Goal: Task Accomplishment & Management: Complete application form

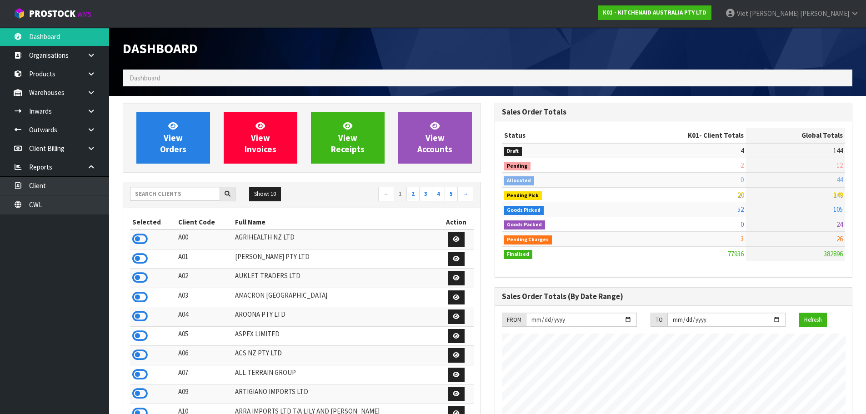
scroll to position [689, 372]
click at [176, 196] on input "text" at bounding box center [175, 194] width 90 height 14
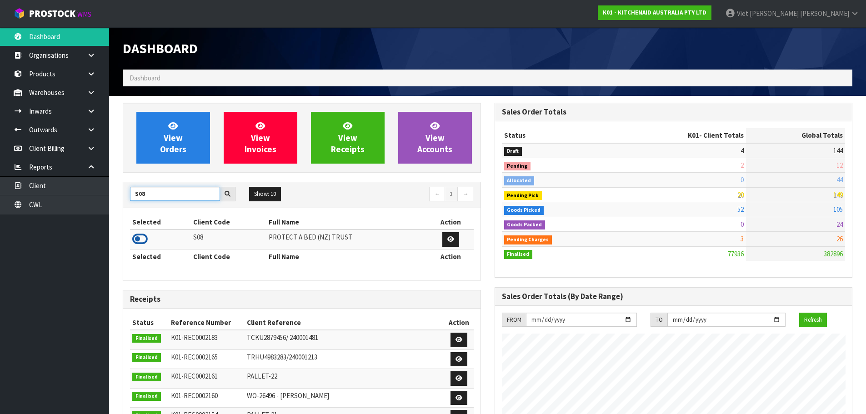
type input "S08"
click at [139, 238] on icon at bounding box center [139, 239] width 15 height 14
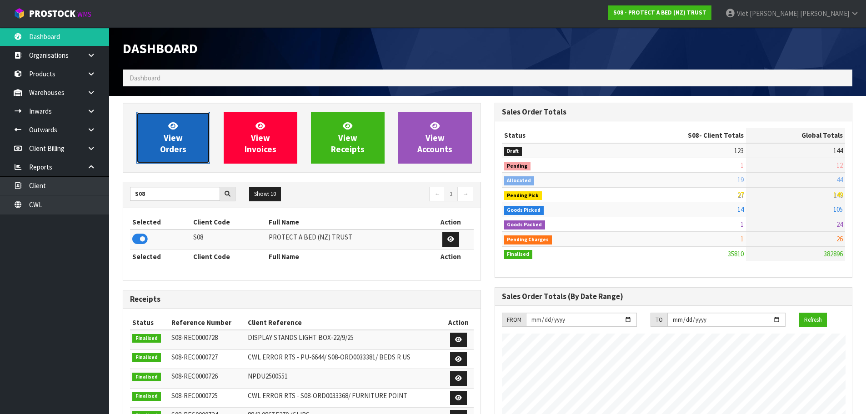
click at [156, 148] on link "View Orders" at bounding box center [173, 138] width 74 height 52
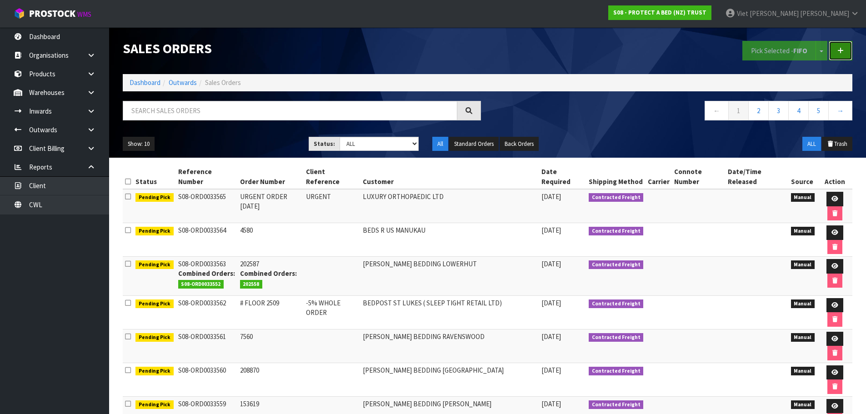
click at [846, 55] on link at bounding box center [841, 51] width 24 height 20
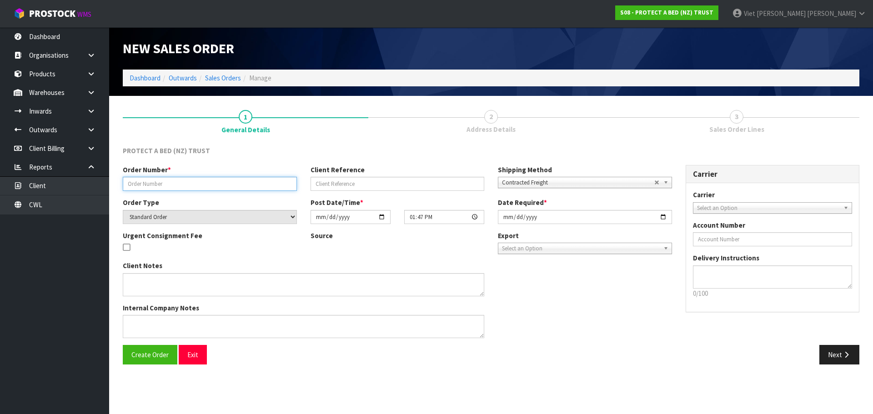
click at [157, 191] on input "text" at bounding box center [210, 184] width 174 height 14
paste input "284559"
type input "284559"
click at [155, 360] on button "Create Order" at bounding box center [150, 355] width 55 height 20
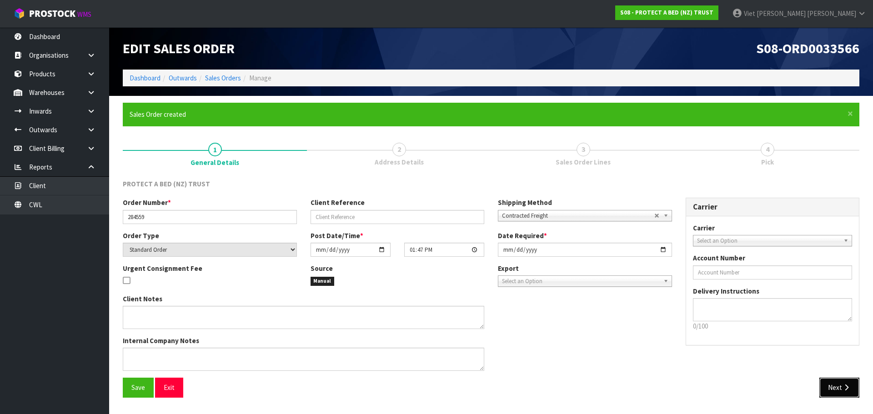
click at [844, 392] on button "Next" at bounding box center [839, 388] width 40 height 20
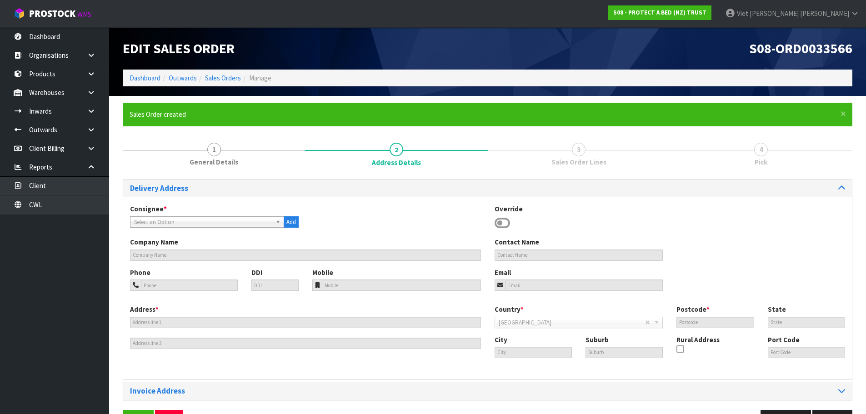
click at [202, 228] on div "Consignee * 000001.BAY MECHANICS - BAY MECHANICS 000001A - BRAKE & TRANSMISSION…" at bounding box center [487, 220] width 729 height 33
click at [206, 224] on span "Select an Option" at bounding box center [203, 222] width 138 height 11
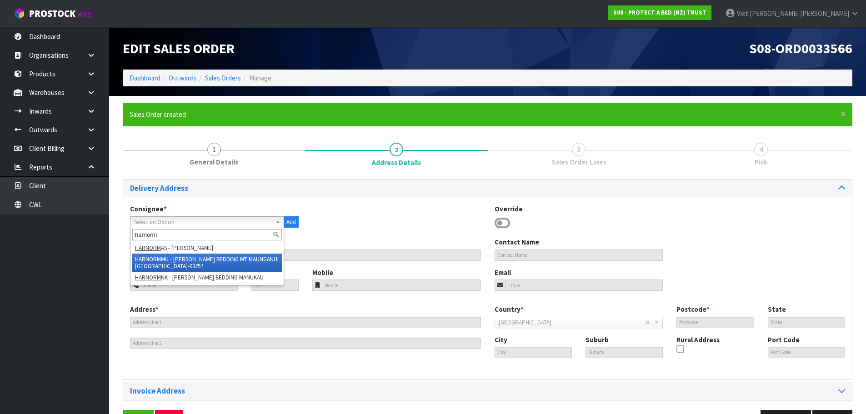
type input "harnorm"
click at [185, 262] on li "[PERSON_NAME] BEDDING MT MAUNGANUI [GEOGRAPHIC_DATA]-03257" at bounding box center [207, 263] width 150 height 18
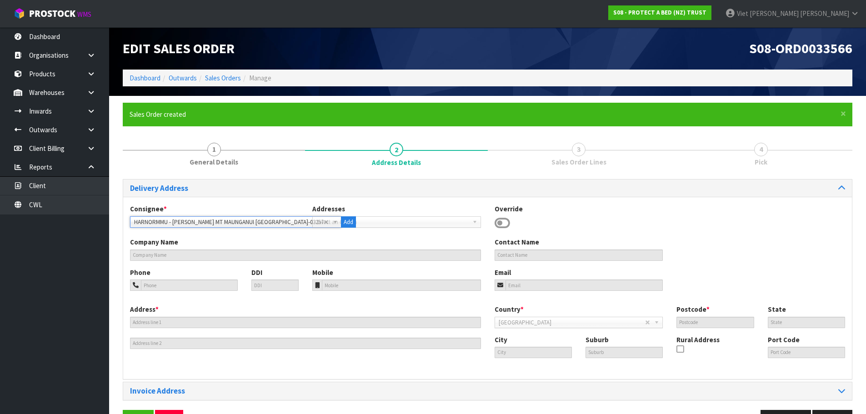
type input "[PERSON_NAME] BEDDING MT MAUNGANUI"
type input "[STREET_ADDRESS][PERSON_NAME]"
type input "3116"
type input "MT MAUNGANUI"
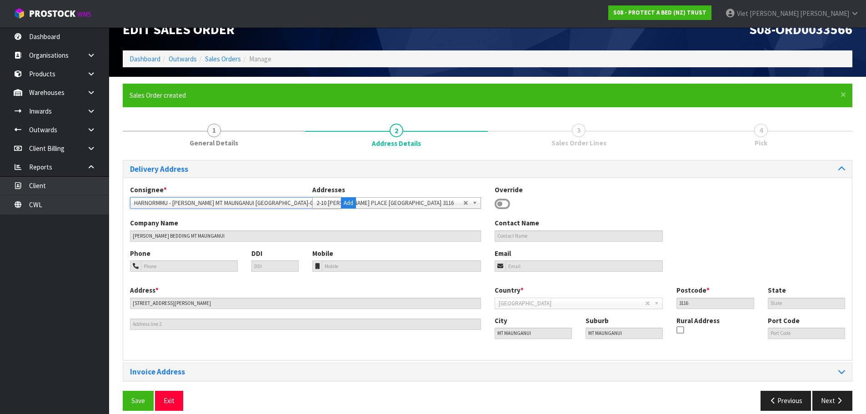
scroll to position [30, 0]
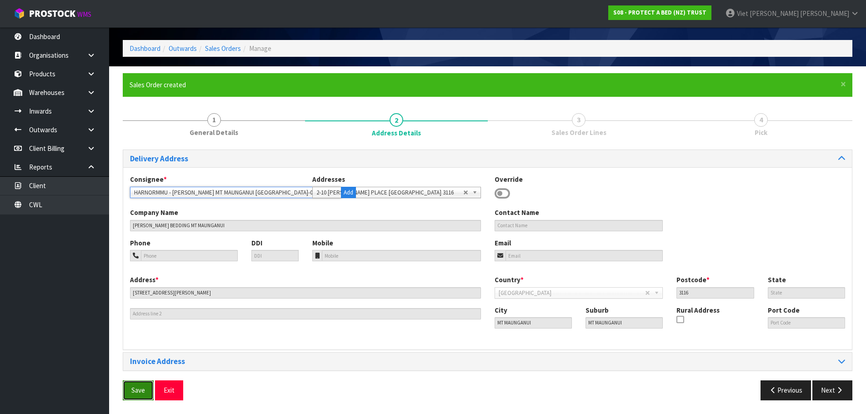
click at [135, 388] on span "Save" at bounding box center [138, 390] width 14 height 9
click at [821, 390] on button "Next" at bounding box center [833, 391] width 40 height 20
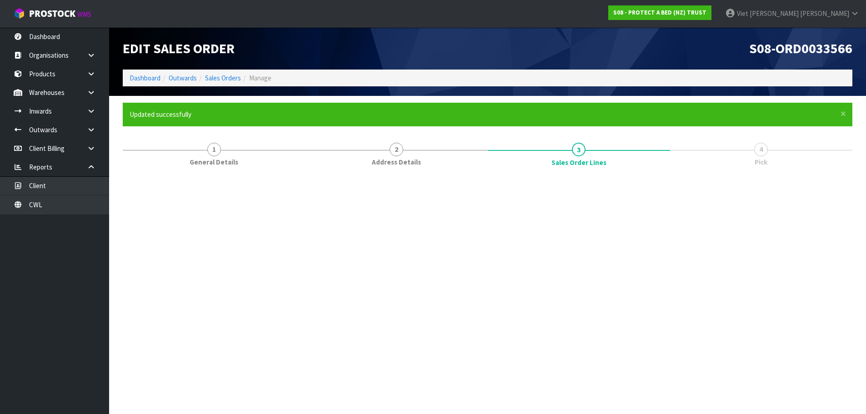
scroll to position [0, 0]
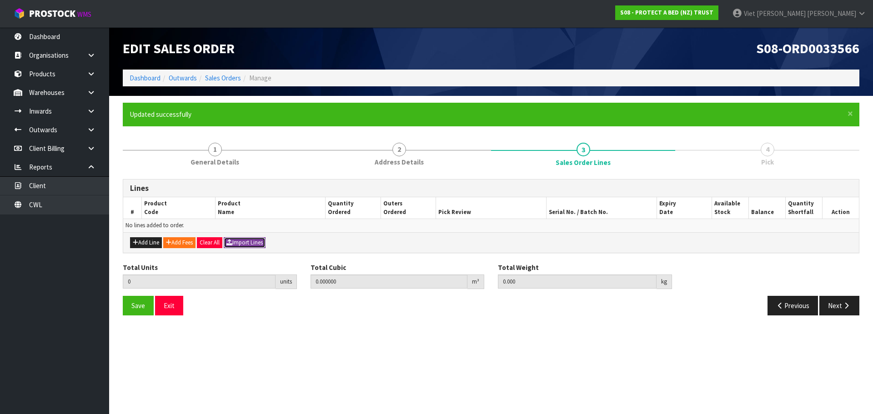
click at [248, 241] on button "Import Lines" at bounding box center [245, 242] width 42 height 11
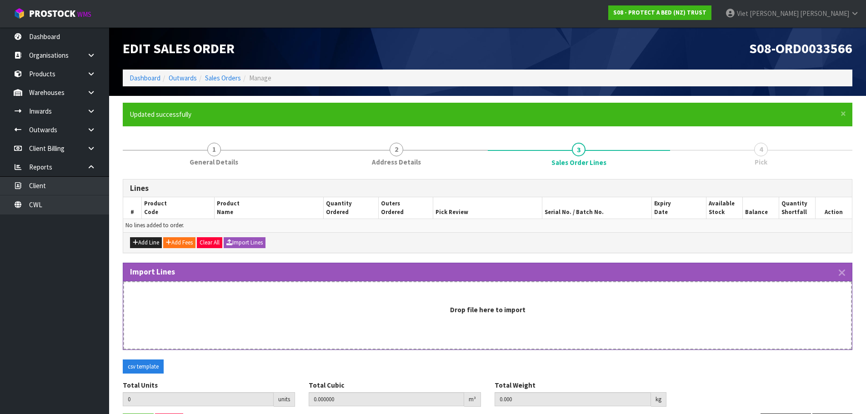
click at [377, 289] on div "Drop file here to import" at bounding box center [487, 315] width 729 height 68
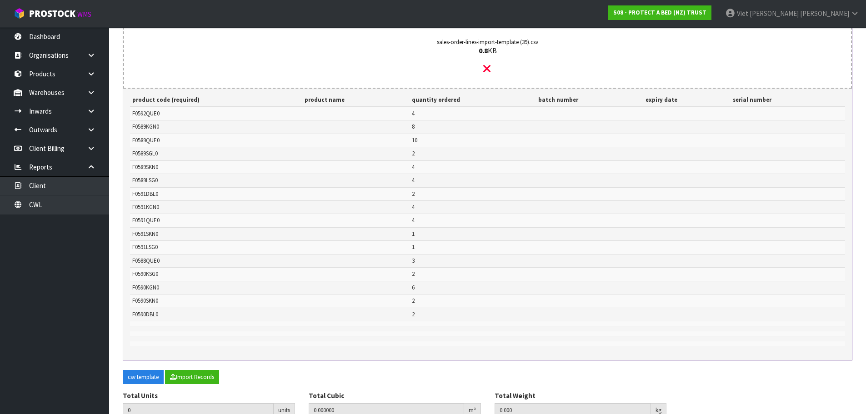
scroll to position [316, 0]
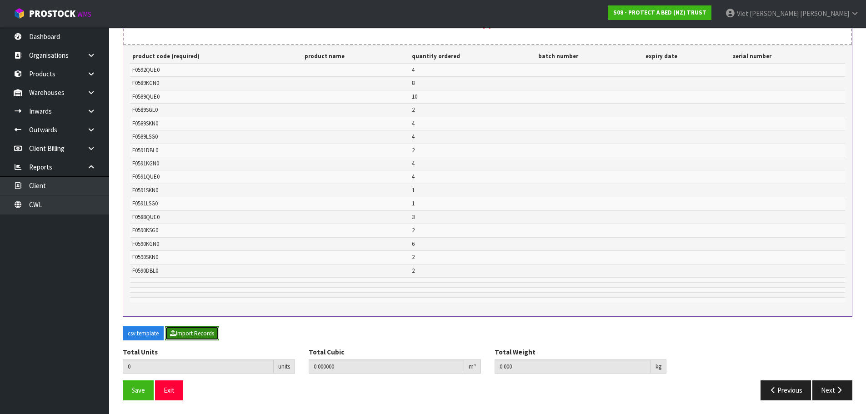
click at [201, 332] on button "Import Records" at bounding box center [192, 334] width 54 height 15
type input "59"
type input "0"
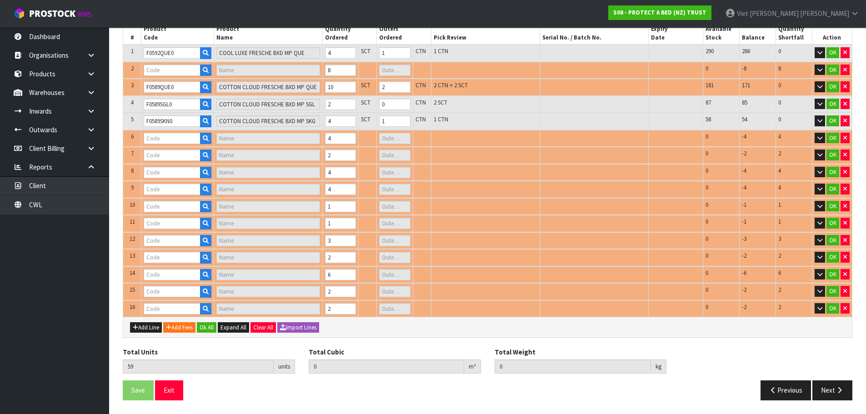
type input "F0590KSG0"
type input "SUPREME FRESCHE BXD MP KSGL"
type input "F0591DBL0"
type input "NATURES LUXE FRESCHE BXD MP DBL"
type input "0"
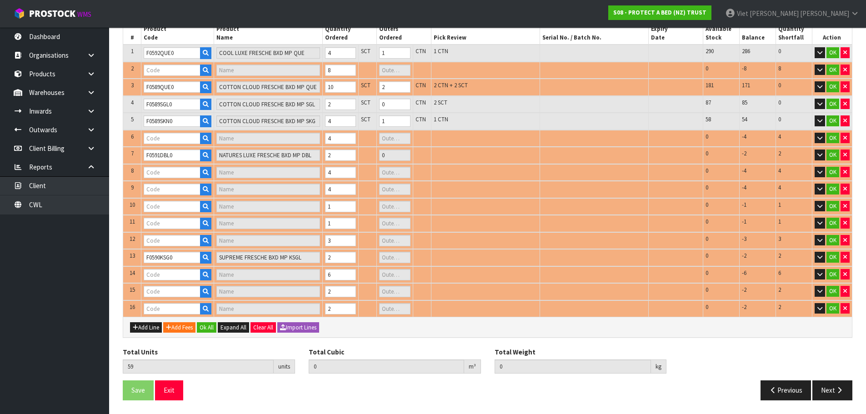
type input "F0591LSG0"
type input "NATURES LUXE FRESCHE BXD MP XL/SGL"
type input "F0589LSG0"
type input "COTTON CLOUD FRESCHE BXD MP XL/SGL"
type input "0"
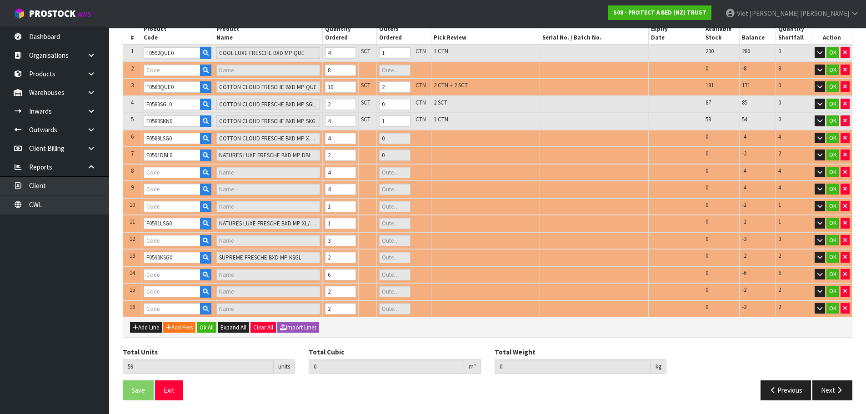
type input "F0591SKN0"
type input "NATURES LUXE FRESCHE BXD MP SKG"
type input "0"
type input "F0590KGN0"
type input "SUPREME FRESCHE BXD MP NZ KNG"
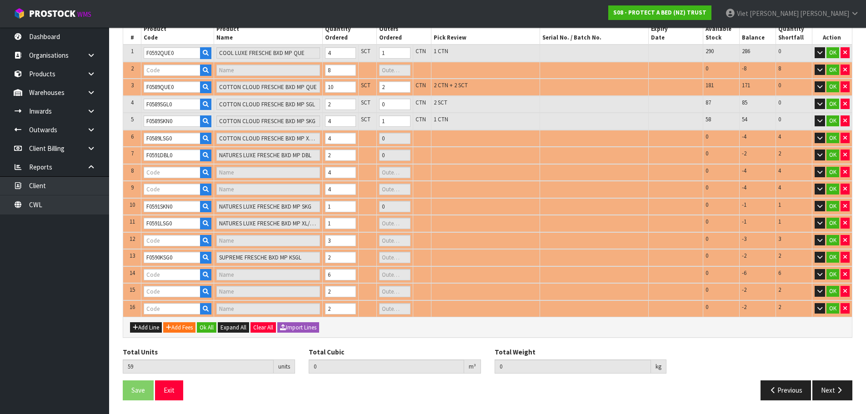
type input "1"
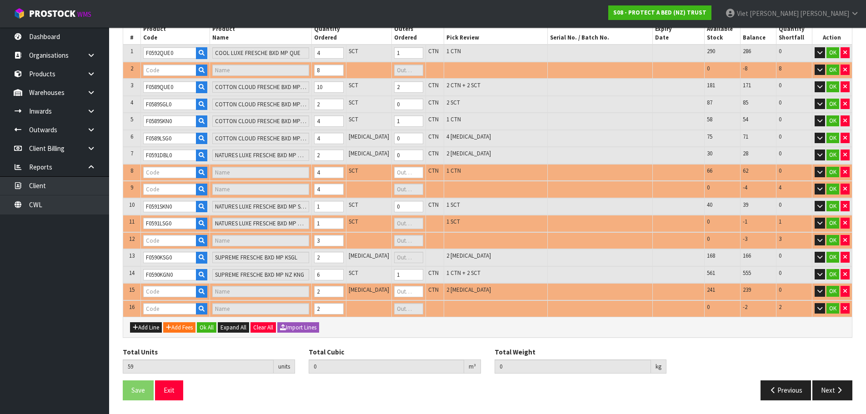
type input "F0591KGN0"
type input "NATURES LUXE FRESCHE BXD MP NZ KNG"
type input "1"
type input "F0590SKN0"
type input "SUPREME FRESCHE BXD MP SKG"
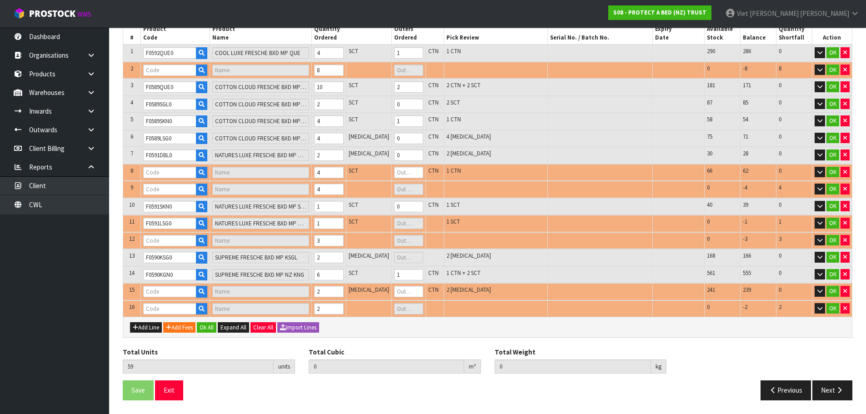
type input "0"
type input "F0588QUE0"
type input "STAYCLEAN BXD MP QUE"
type input "0"
type input "F0589KGN0"
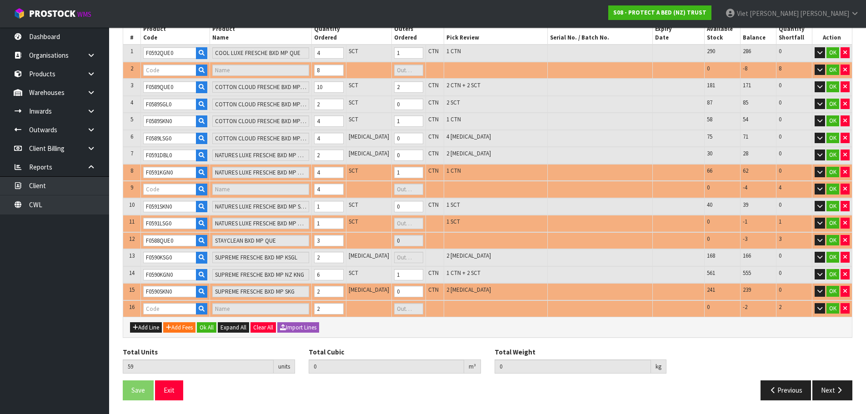
type input "COTTON CLOUD FRESCHE BXD MP NZ KNG"
type input "2"
type input "F0590DBL0"
type input "SUPREME FRESCHE BXD MP DBL"
type input "0.873631"
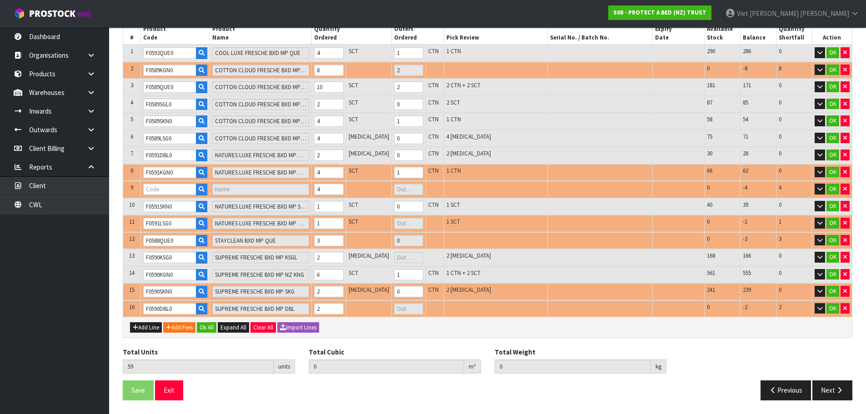
type input "96.39"
type input "F0591QUE0"
type input "NATURES LUXE FRESCHE BXD MP QUE"
type input "1"
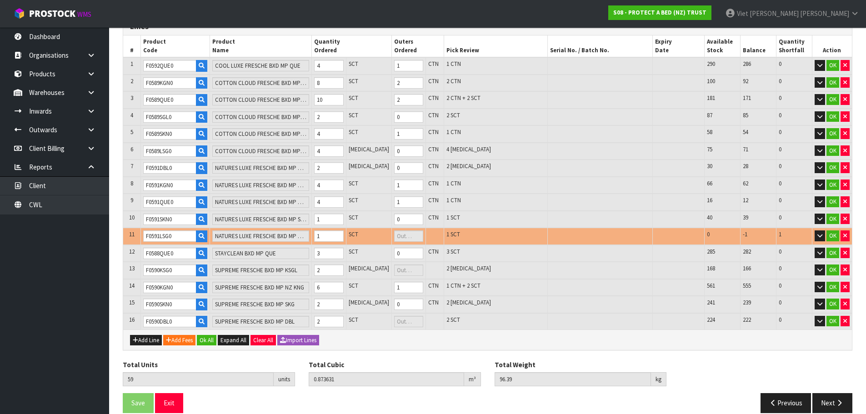
scroll to position [175, 0]
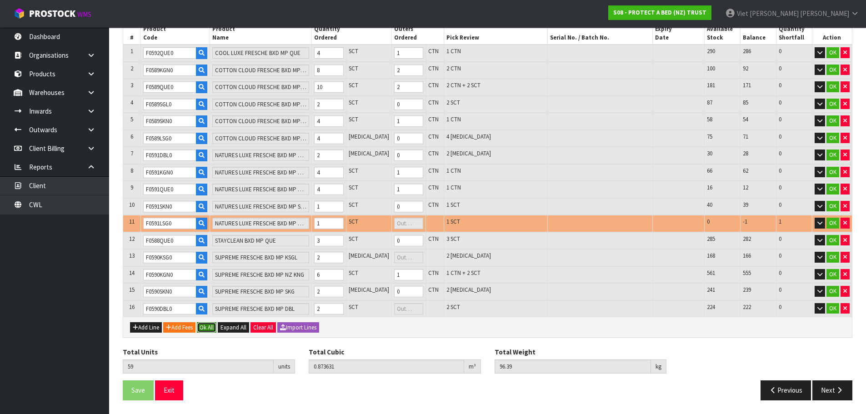
click at [208, 322] on button "Ok All" at bounding box center [207, 327] width 20 height 11
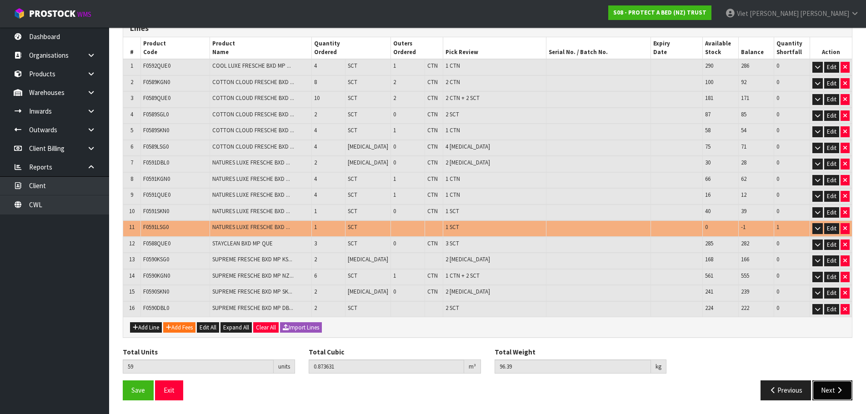
click at [844, 385] on button "Next" at bounding box center [833, 391] width 40 height 20
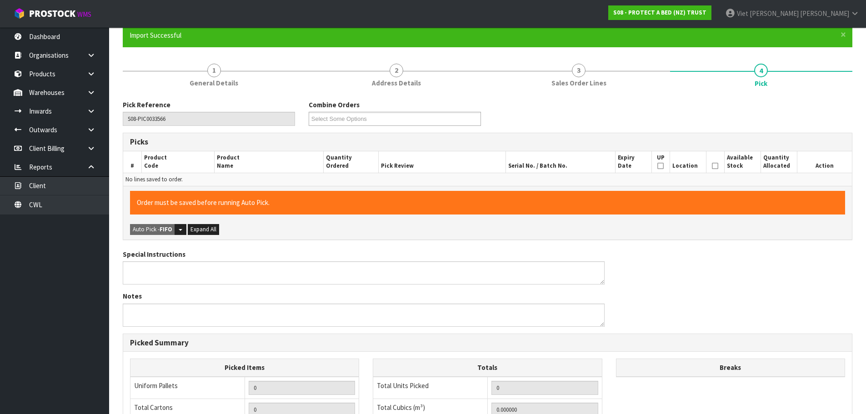
scroll to position [0, 0]
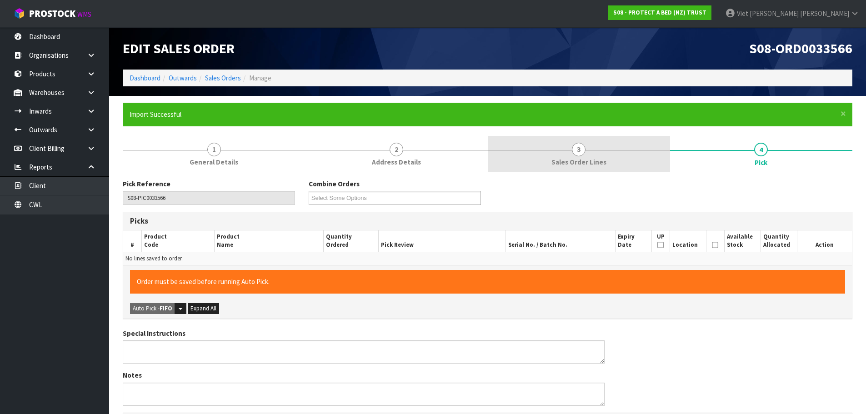
click at [606, 156] on link "3 Sales Order Lines" at bounding box center [579, 154] width 182 height 36
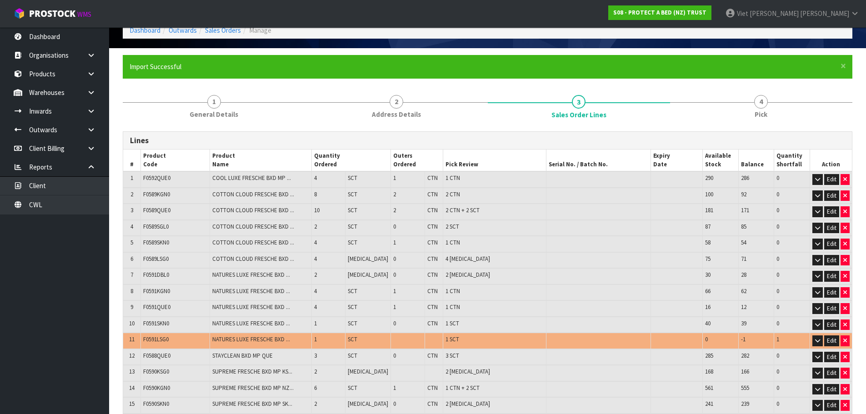
scroll to position [160, 0]
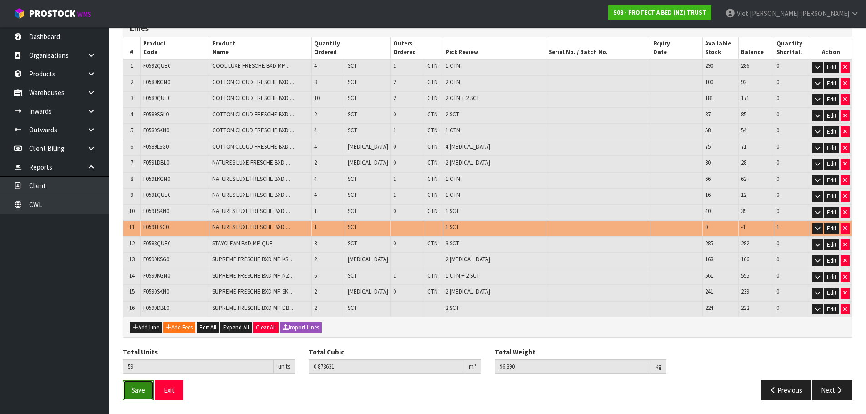
click at [141, 382] on button "Save" at bounding box center [138, 391] width 31 height 20
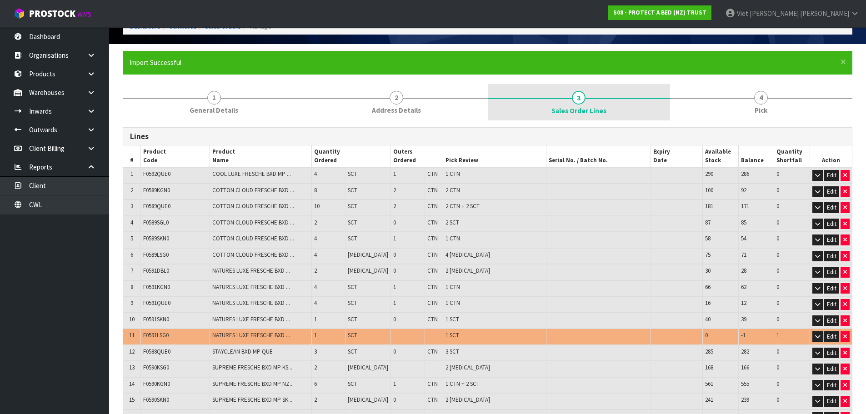
scroll to position [0, 0]
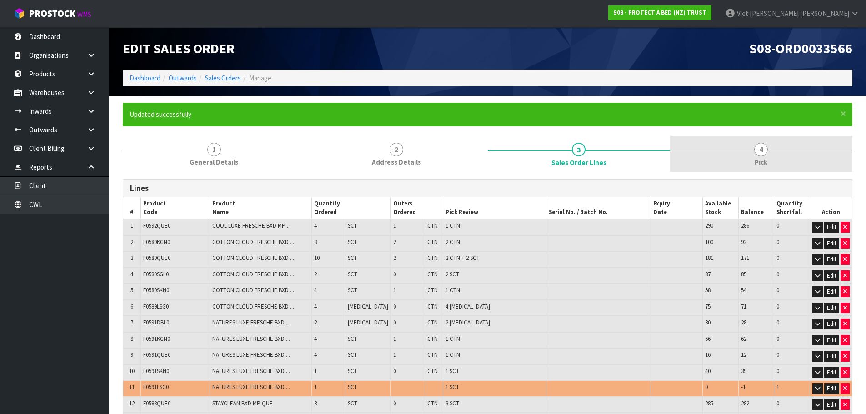
click at [727, 150] on div at bounding box center [761, 150] width 182 height 0
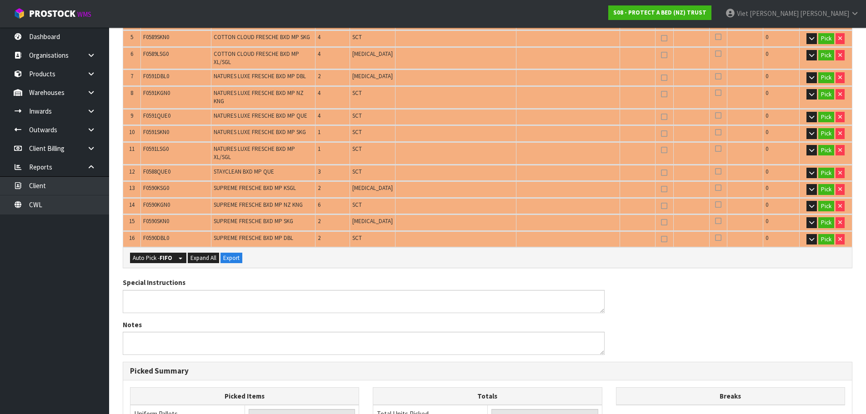
scroll to position [364, 0]
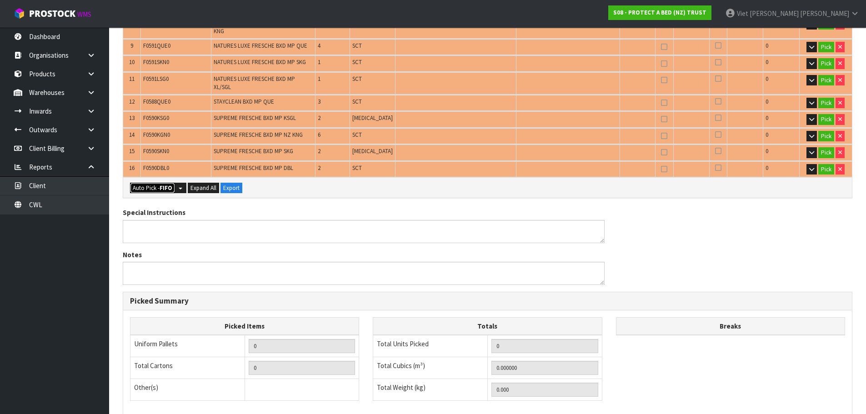
click at [164, 184] on strong "FIFO" at bounding box center [166, 188] width 13 height 8
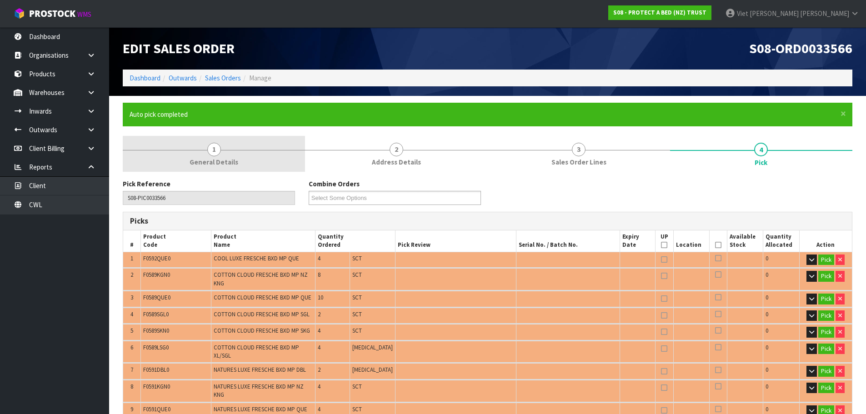
type input "9"
type input "Piece x 10"
type input "Sub-carton x 12"
type input "58"
type input "0.865221"
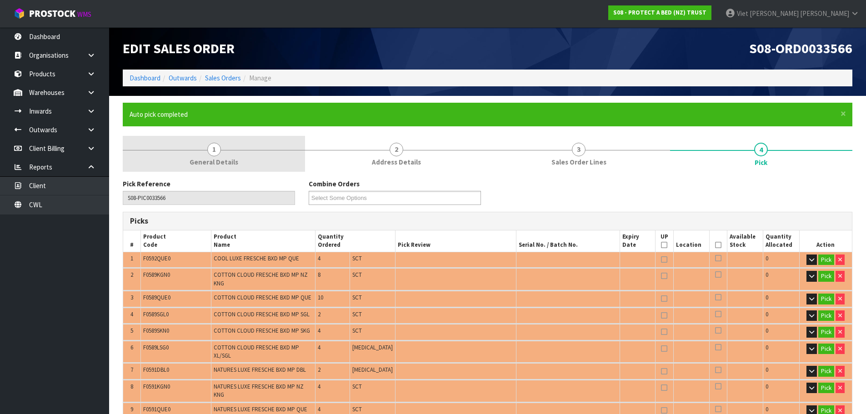
type input "94.990"
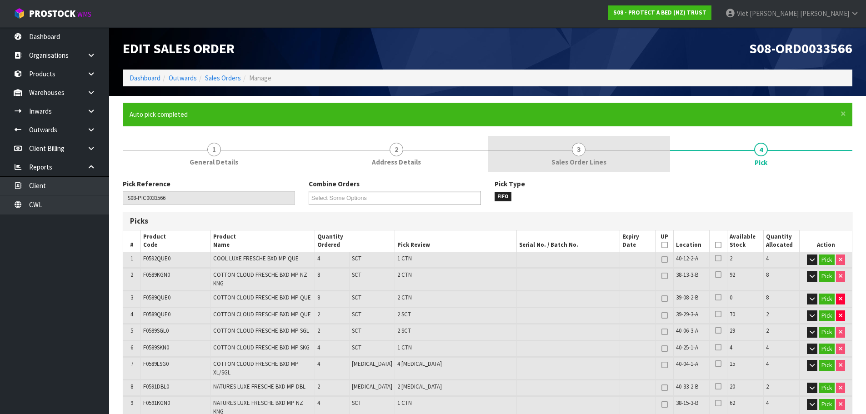
click at [596, 147] on link "3 Sales Order Lines" at bounding box center [579, 154] width 182 height 36
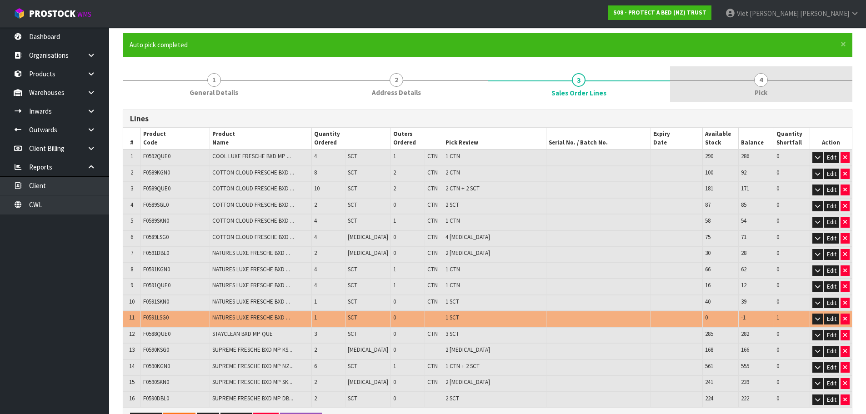
scroll to position [69, 0]
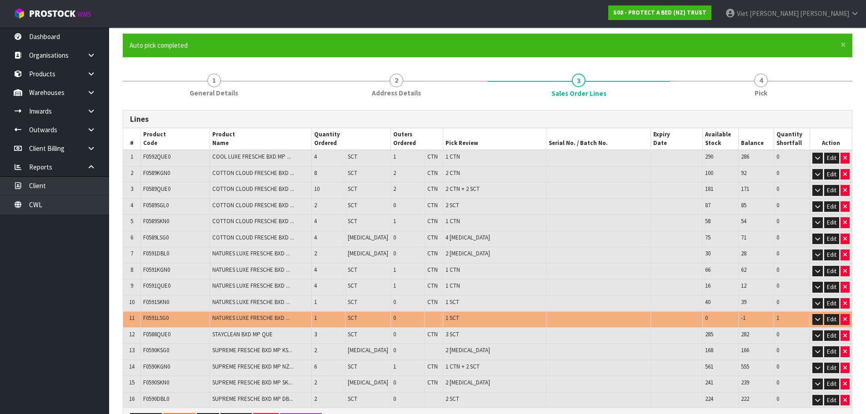
click at [730, 66] on form "× Close Auto pick completed 1 General Details 2 Address Details 3 Sales Order L…" at bounding box center [488, 266] width 730 height 464
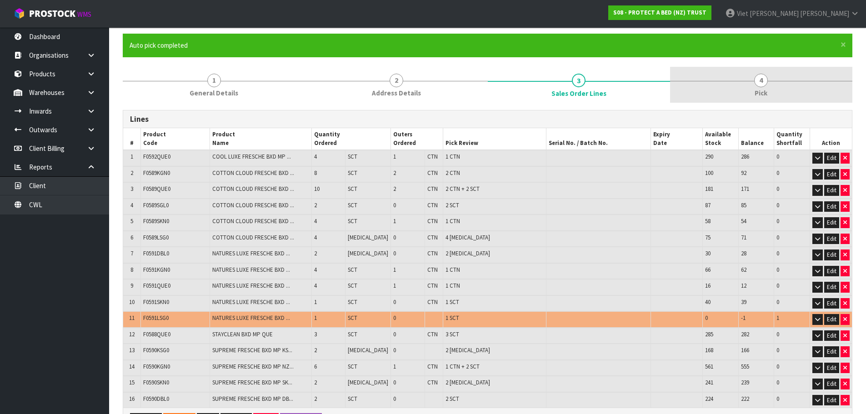
click at [730, 68] on link "4 Pick" at bounding box center [761, 85] width 182 height 36
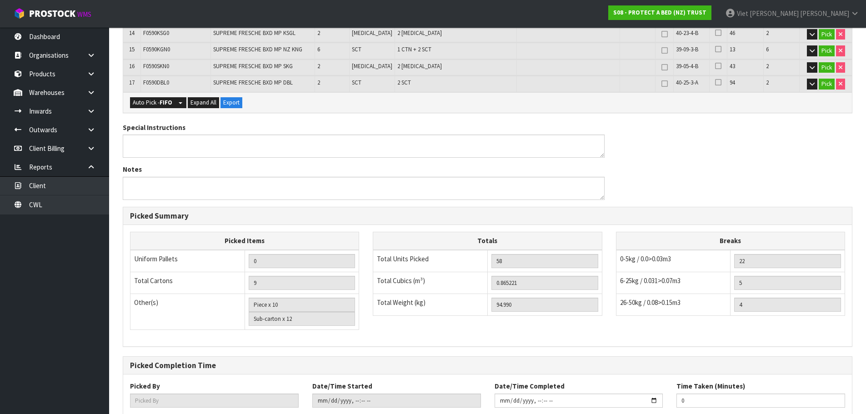
scroll to position [499, 0]
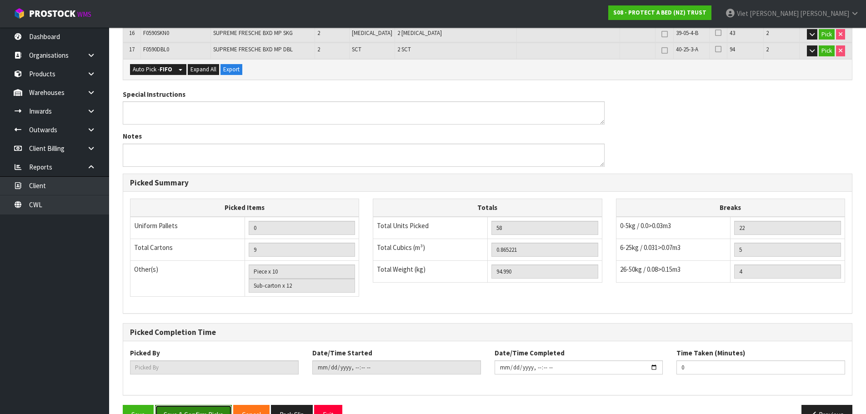
click at [219, 405] on button "Save & Confirm Picks" at bounding box center [193, 415] width 77 height 20
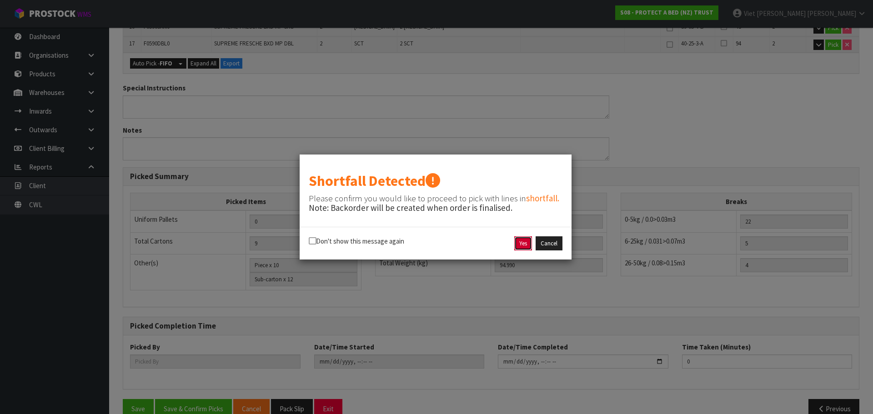
click at [518, 241] on button "Yes" at bounding box center [523, 243] width 18 height 15
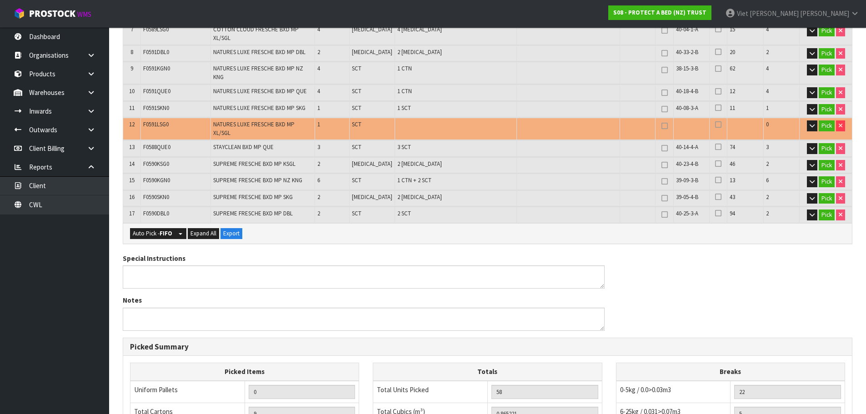
scroll to position [317, 0]
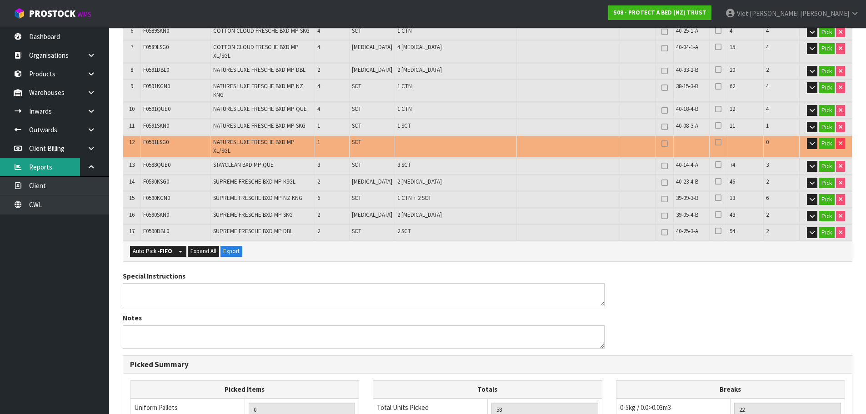
type input "Viet [PERSON_NAME]"
type input "[DATE]T13:49:48"
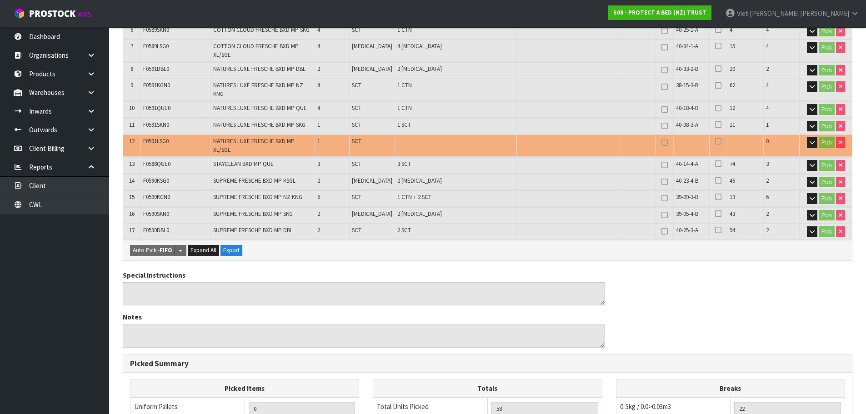
scroll to position [318, 0]
click at [748, 287] on div "Special Instructions Notes" at bounding box center [488, 312] width 744 height 84
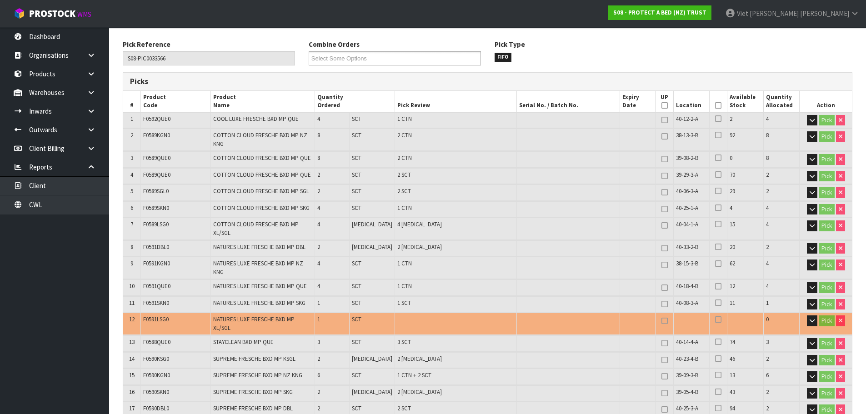
scroll to position [44, 0]
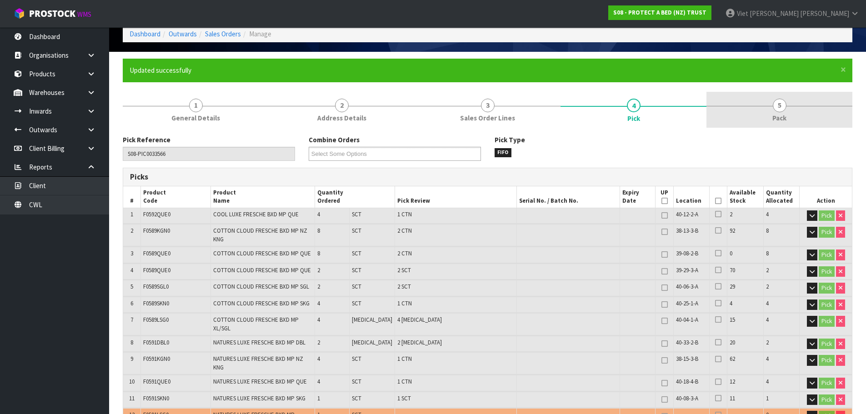
click at [814, 98] on link "5 Pack" at bounding box center [780, 110] width 146 height 36
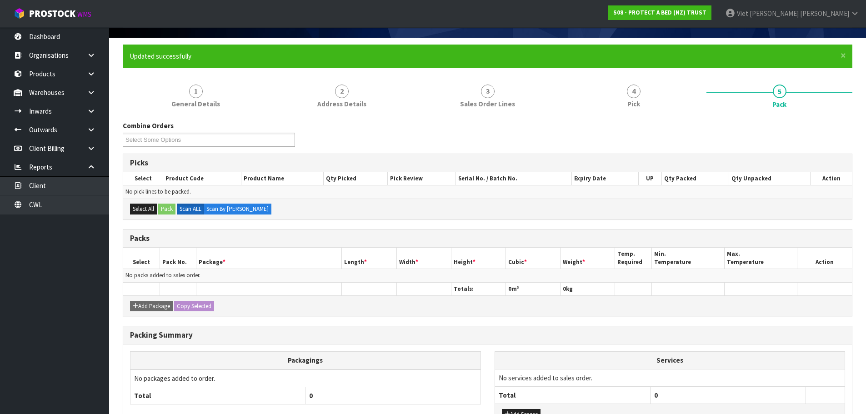
scroll to position [0, 0]
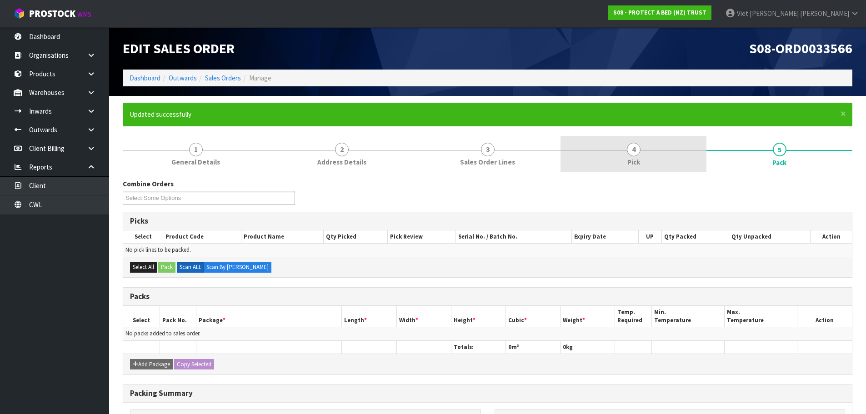
click at [585, 151] on link "4 Pick" at bounding box center [634, 154] width 146 height 36
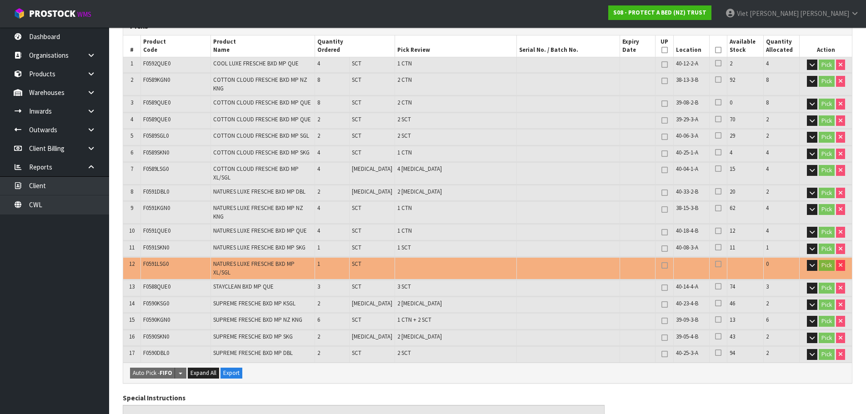
scroll to position [181, 0]
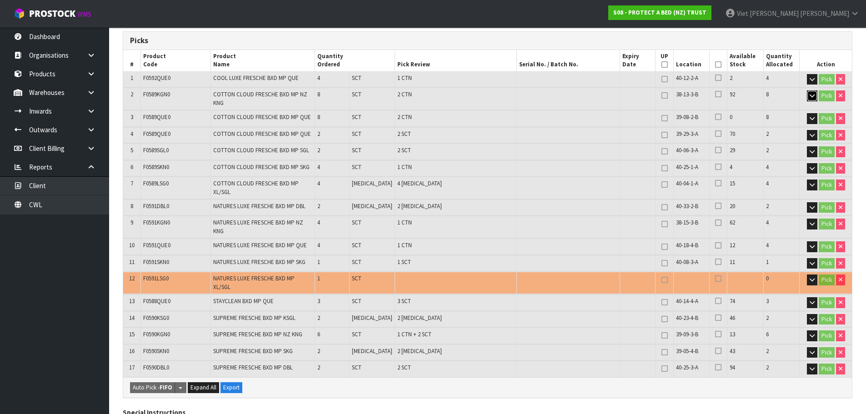
click at [812, 99] on icon "button" at bounding box center [812, 96] width 5 height 6
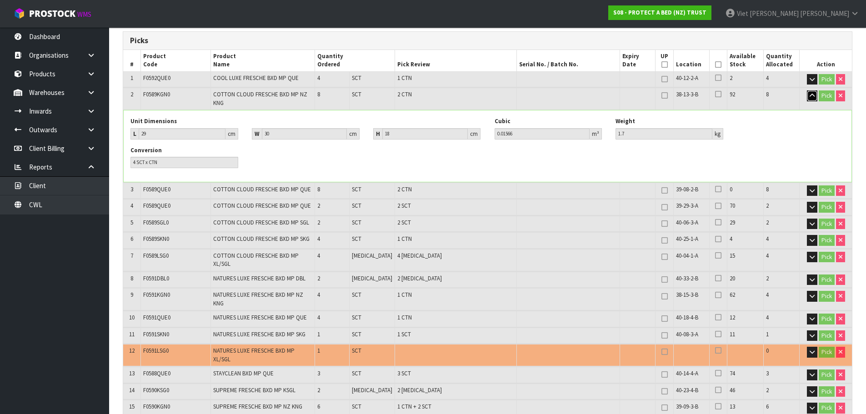
click at [812, 99] on icon "button" at bounding box center [812, 96] width 5 height 6
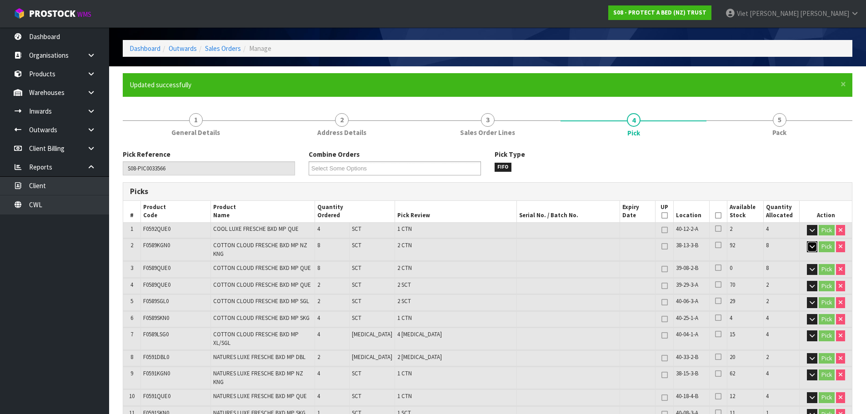
scroll to position [45, 0]
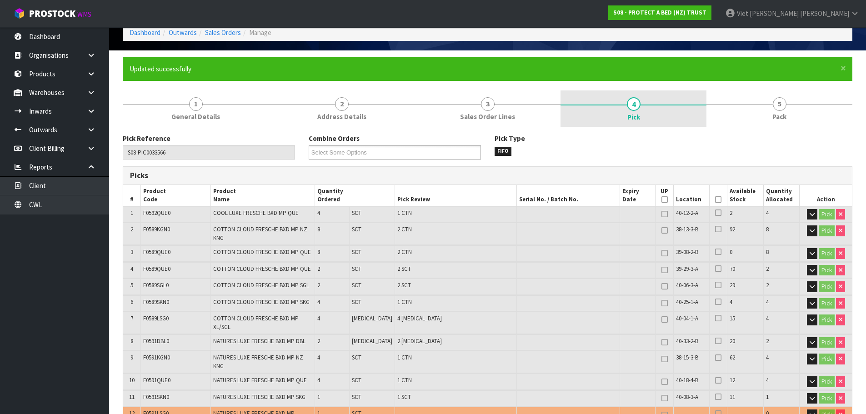
click at [650, 109] on link "4 Pick" at bounding box center [634, 108] width 146 height 36
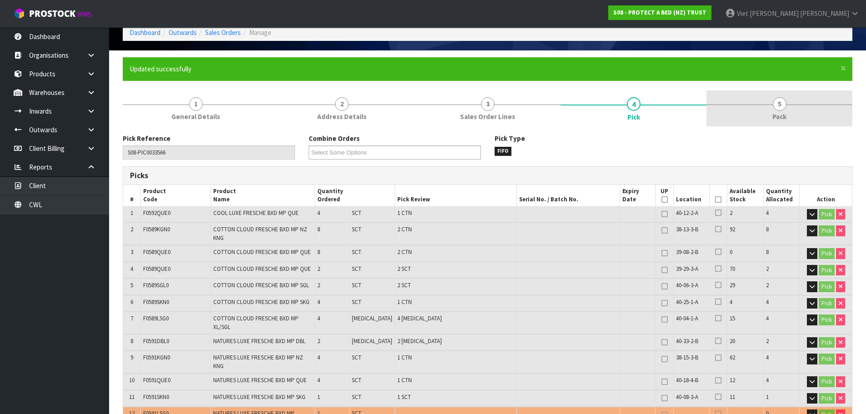
click at [752, 104] on link "5 Pack" at bounding box center [780, 108] width 146 height 36
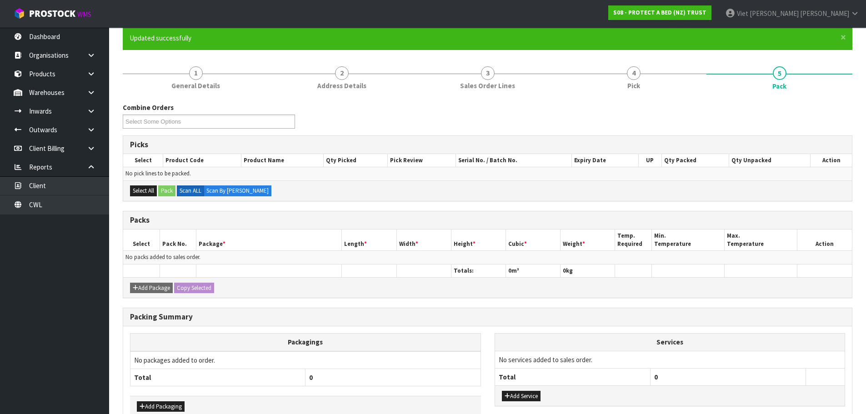
scroll to position [0, 0]
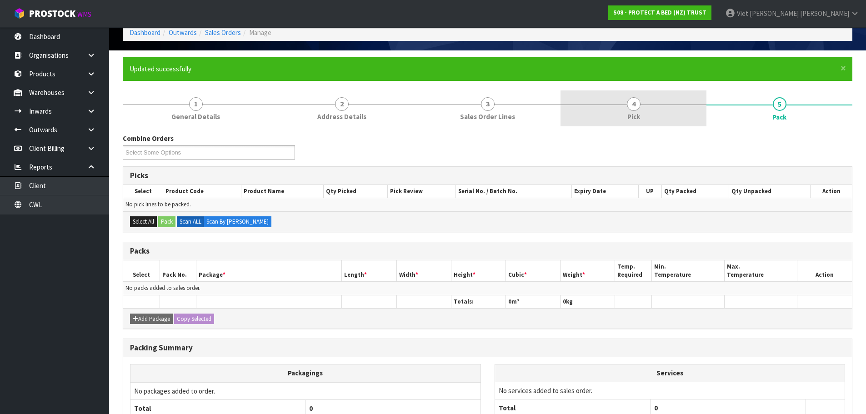
click at [644, 100] on link "4 Pick" at bounding box center [634, 108] width 146 height 36
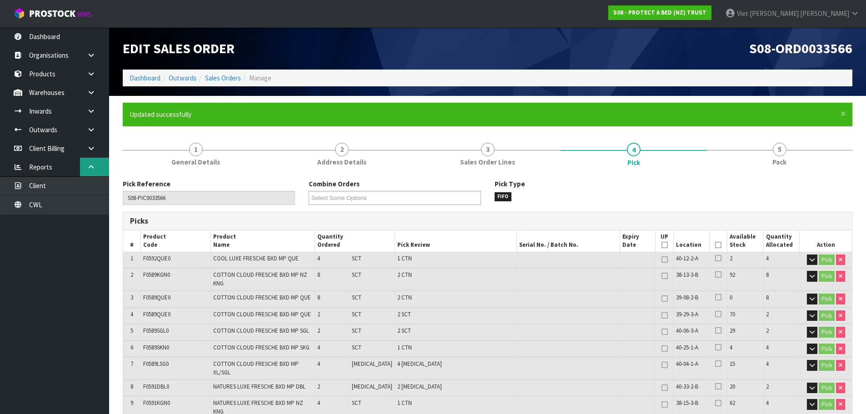
drag, startPoint x: 83, startPoint y: 166, endPoint x: 101, endPoint y: 166, distance: 18.2
click at [86, 166] on link at bounding box center [94, 167] width 29 height 19
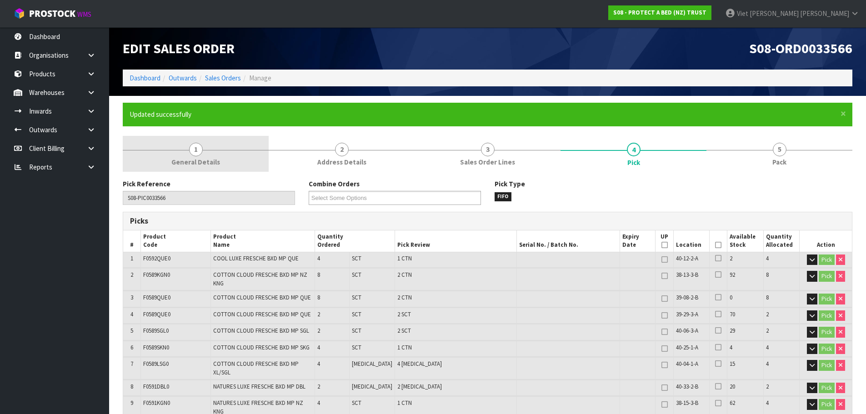
click at [228, 161] on link "1 General Details" at bounding box center [196, 154] width 146 height 36
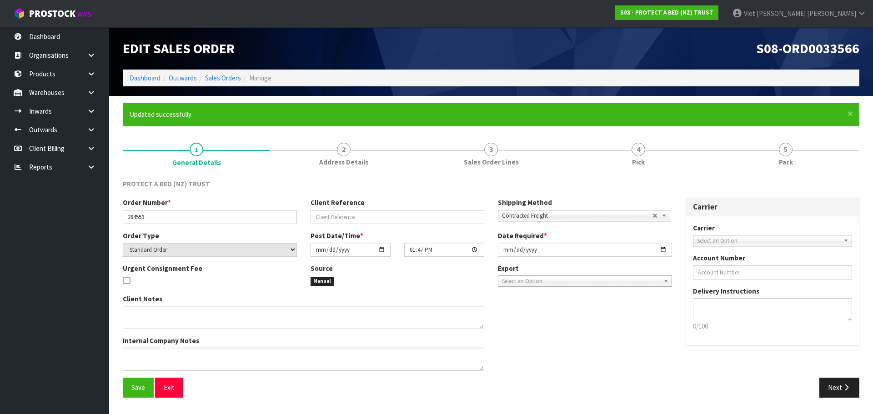
click at [241, 75] on li "Manage" at bounding box center [256, 78] width 30 height 10
click at [233, 78] on link "Sales Orders" at bounding box center [223, 78] width 36 height 9
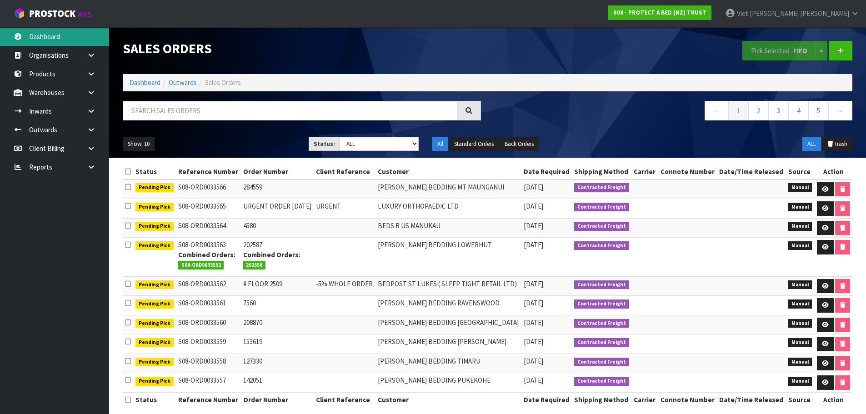
click at [70, 36] on link "Dashboard" at bounding box center [54, 36] width 109 height 19
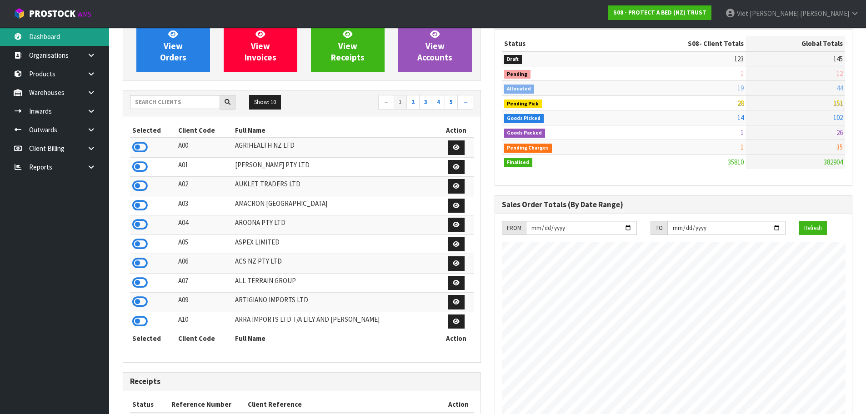
scroll to position [91, 0]
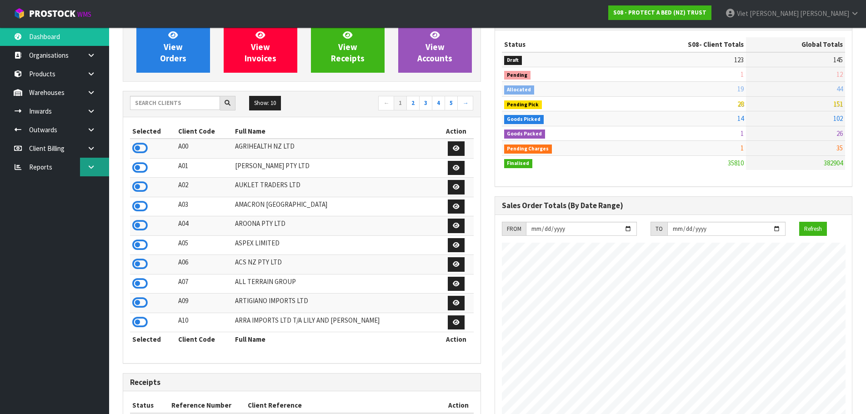
click at [93, 161] on link at bounding box center [94, 167] width 29 height 19
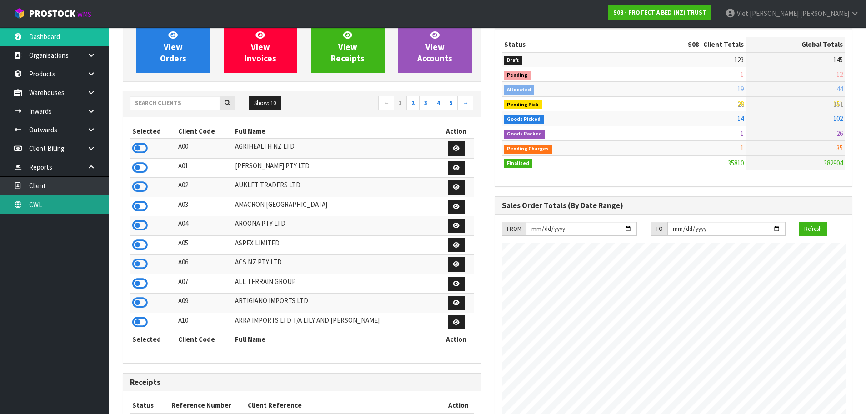
click at [72, 203] on link "CWL" at bounding box center [54, 205] width 109 height 19
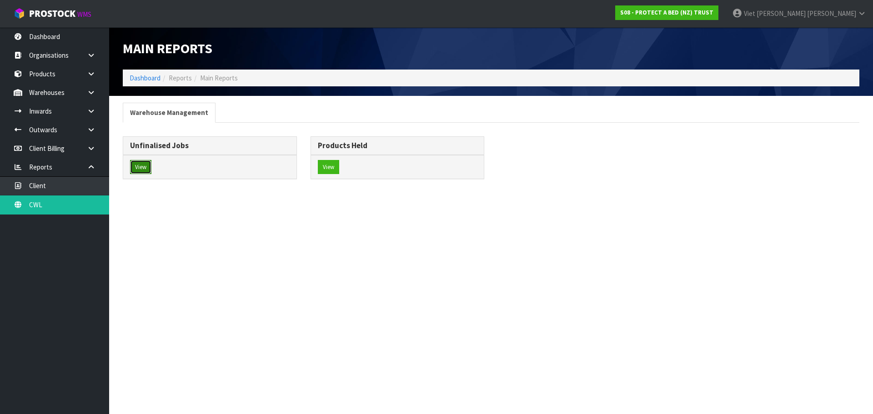
click at [144, 171] on button "View" at bounding box center [140, 167] width 21 height 15
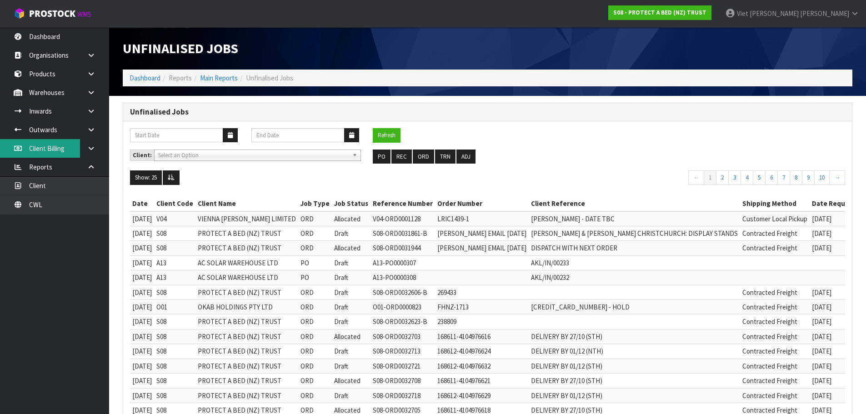
click at [69, 151] on link "Client Billing" at bounding box center [54, 148] width 109 height 19
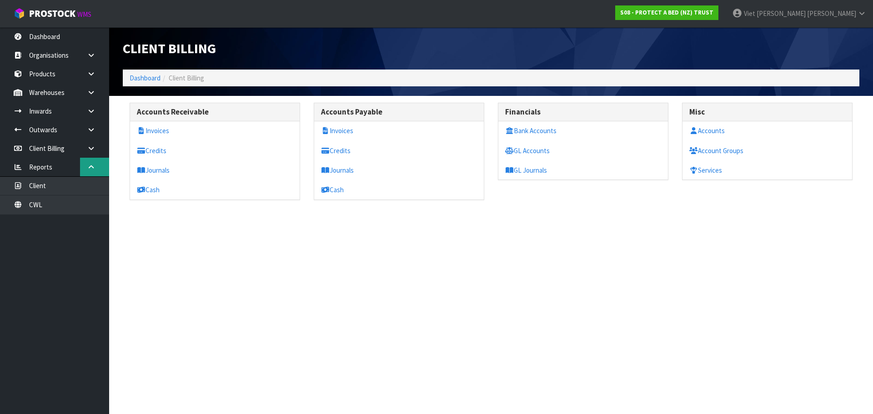
click at [87, 166] on icon at bounding box center [91, 167] width 9 height 7
click at [88, 163] on link at bounding box center [94, 167] width 29 height 19
click at [43, 168] on link "Reports" at bounding box center [54, 167] width 109 height 19
click at [85, 151] on link at bounding box center [94, 148] width 29 height 19
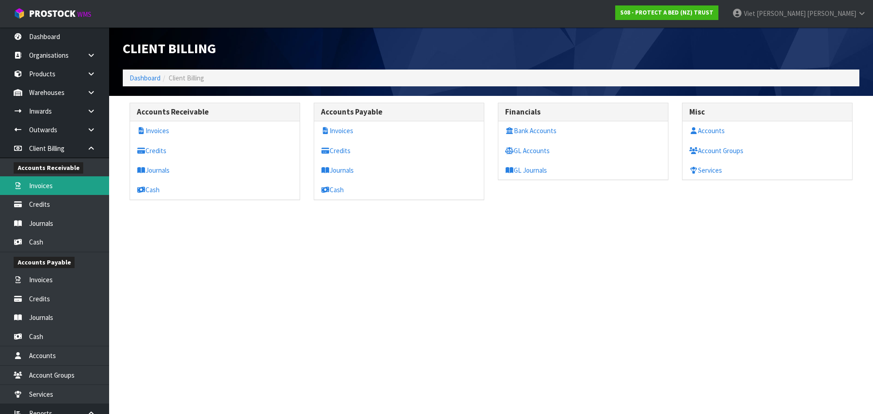
click at [54, 182] on link "Invoices" at bounding box center [54, 185] width 109 height 19
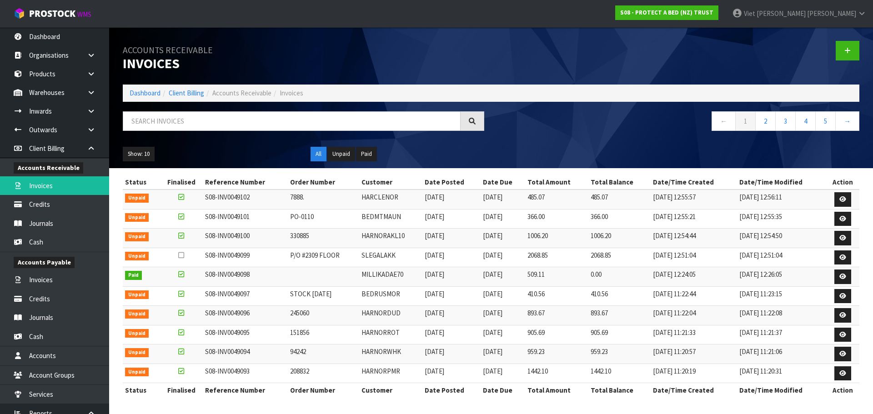
click at [404, 109] on div "Accounts Receivable Invoices Dashboard Client Billing Accounts Receivable Invoi…" at bounding box center [491, 97] width 750 height 141
click at [373, 117] on input "text" at bounding box center [292, 121] width 338 height 20
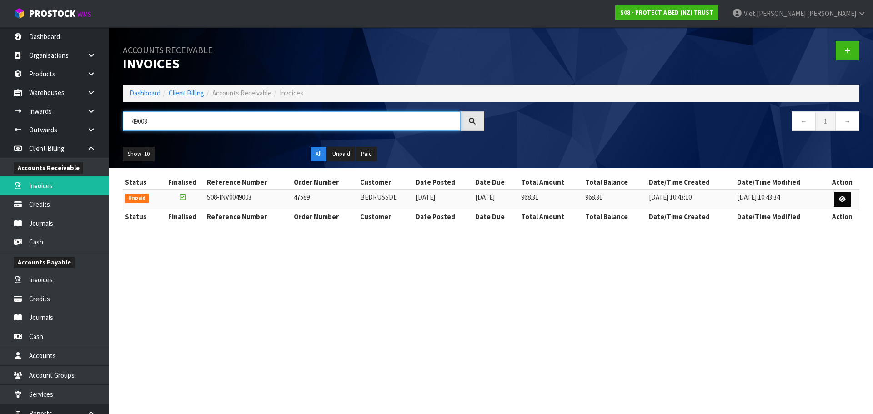
type input "49003"
click at [837, 199] on link at bounding box center [842, 199] width 17 height 15
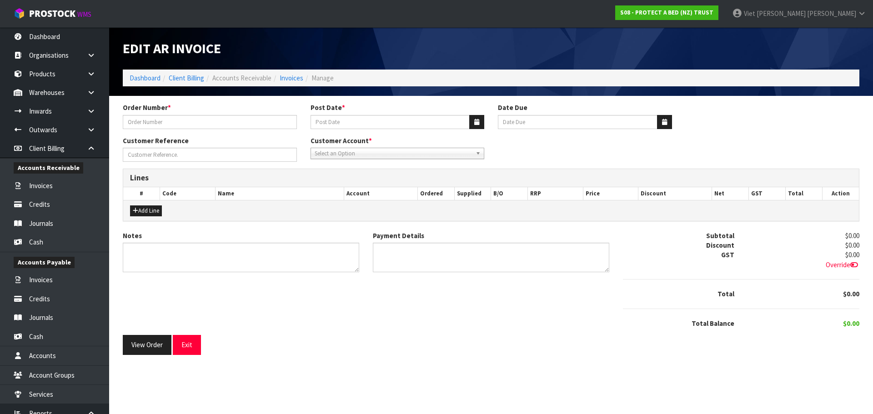
type input "47589"
type input "[DATE]"
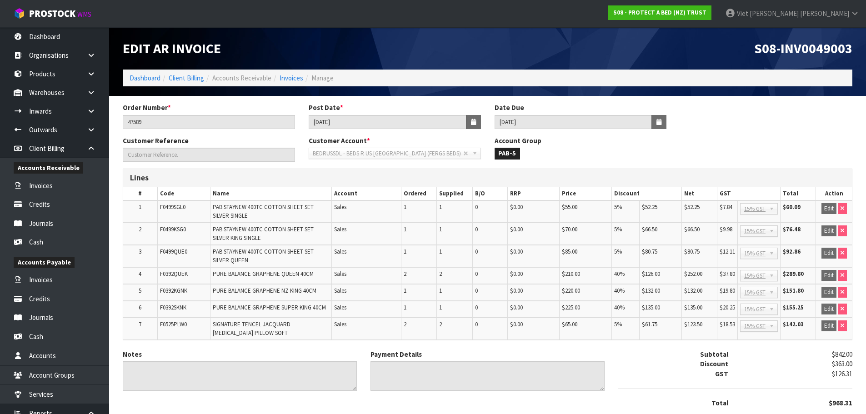
click at [781, 125] on div "Order Number * 47589 Post Date * [DATE] Date Due [DATE]" at bounding box center [488, 119] width 744 height 33
click at [684, 117] on div "Order Number * 47589 Post Date * [DATE] Date Due [DATE]" at bounding box center [488, 119] width 744 height 33
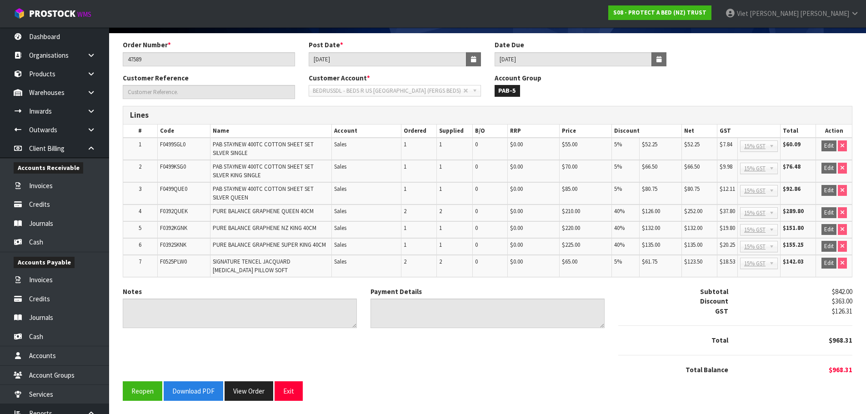
scroll to position [63, 0]
click at [256, 381] on button "View Order" at bounding box center [249, 391] width 49 height 20
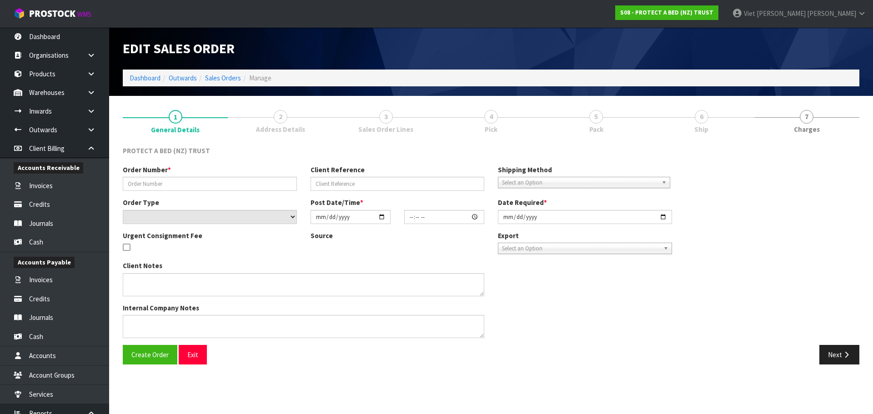
type input "47589"
type input "-40% PURE BALANCE"
select select "number:0"
type input "[DATE]"
type input "08:32:00.000"
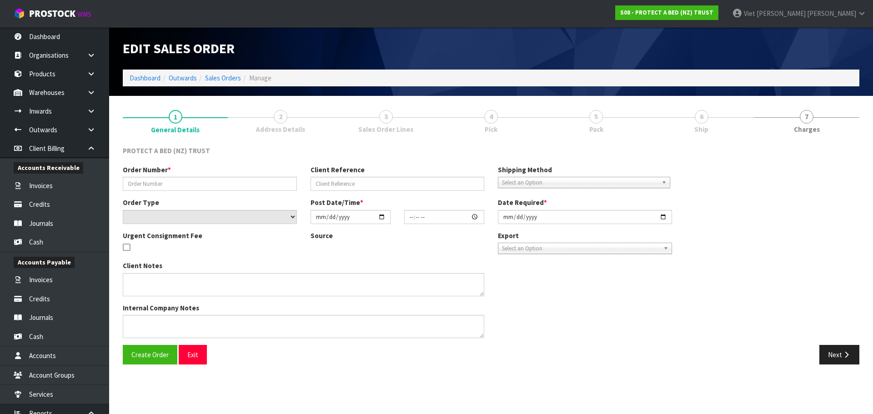
type input "[DATE]"
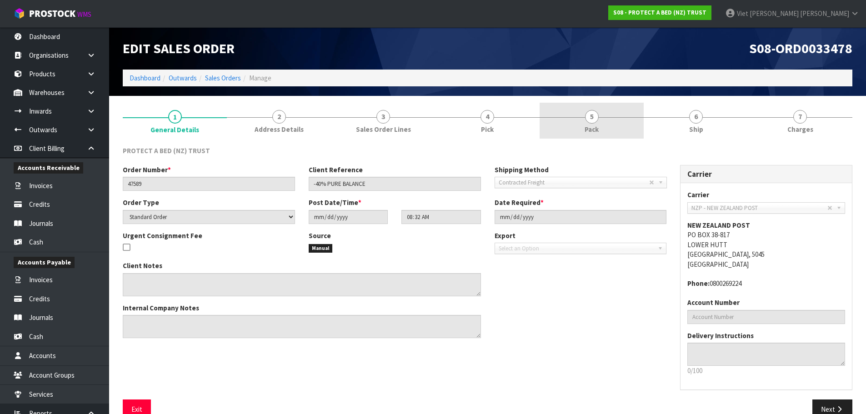
click at [633, 116] on link "5 Pack" at bounding box center [592, 121] width 104 height 36
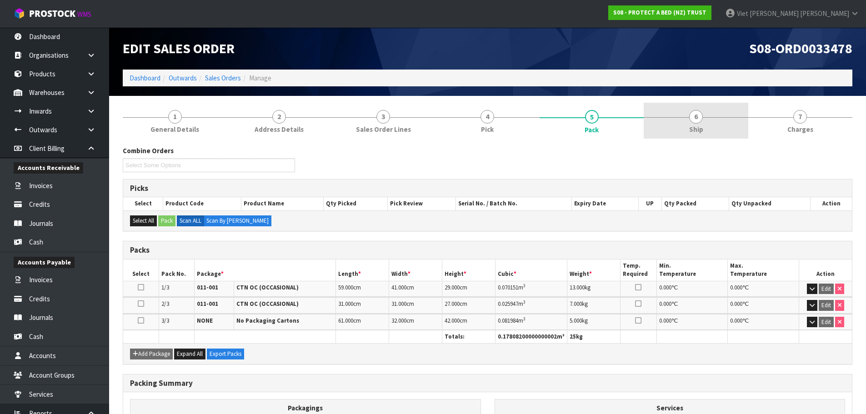
click at [660, 117] on div at bounding box center [696, 117] width 104 height 0
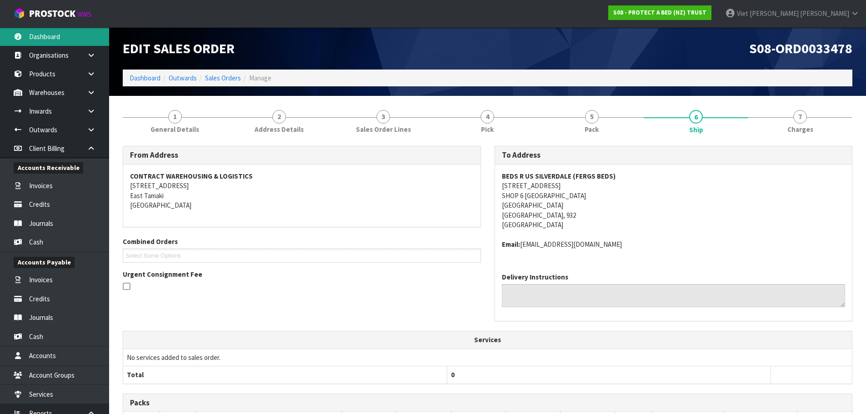
click at [63, 39] on link "Dashboard" at bounding box center [54, 36] width 109 height 19
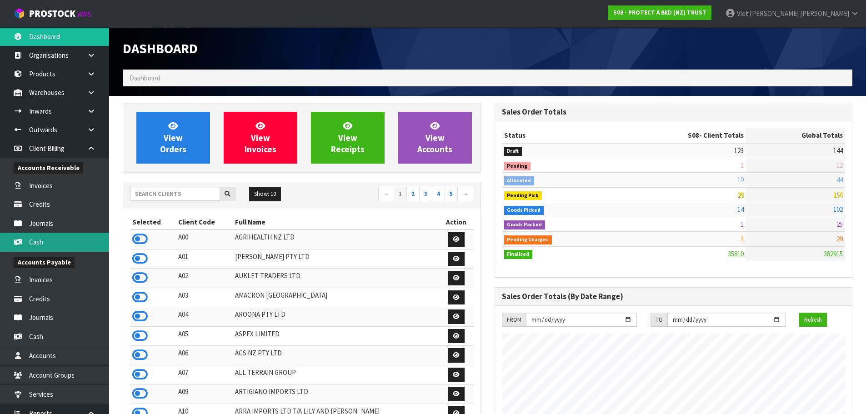
click at [59, 243] on link "Cash" at bounding box center [54, 242] width 109 height 19
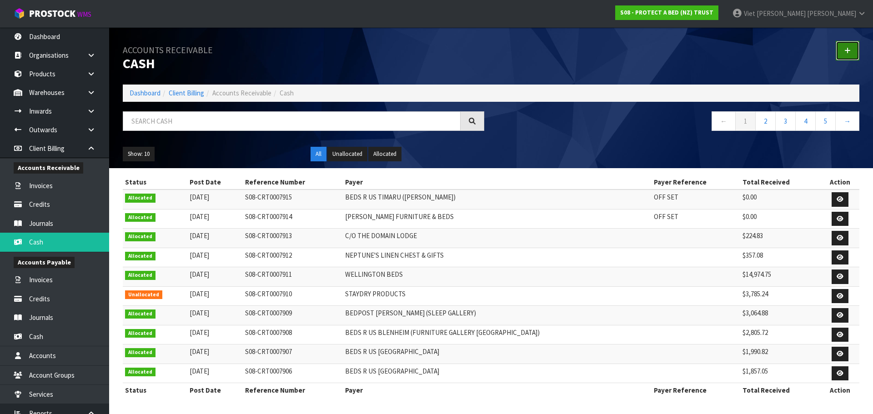
click at [839, 57] on link at bounding box center [848, 51] width 24 height 20
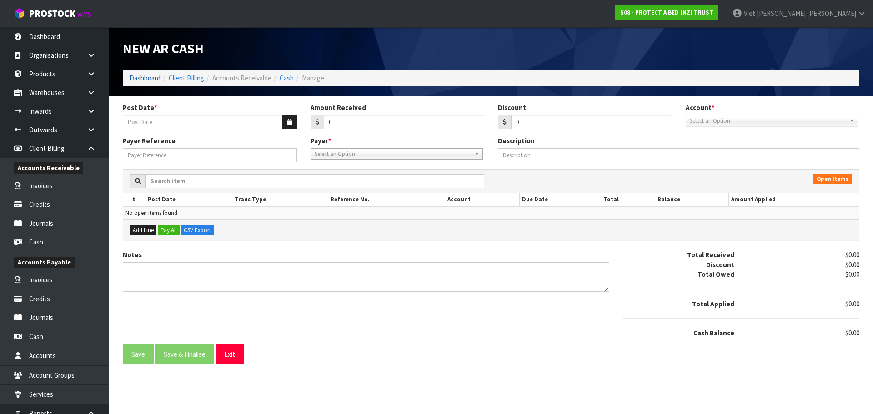
click at [157, 85] on ol "Dashboard Client Billing Accounts Receivable Cash Manage" at bounding box center [491, 78] width 737 height 17
click at [157, 80] on link "Dashboard" at bounding box center [145, 78] width 31 height 9
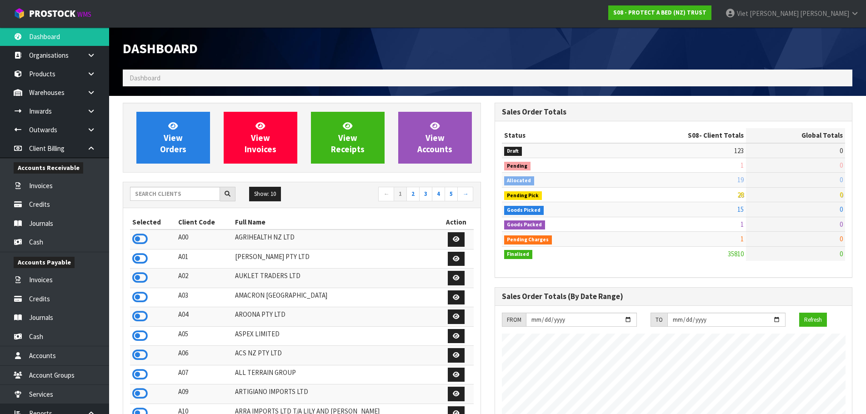
scroll to position [689, 372]
click at [286, 81] on ol "Dashboard" at bounding box center [488, 78] width 730 height 17
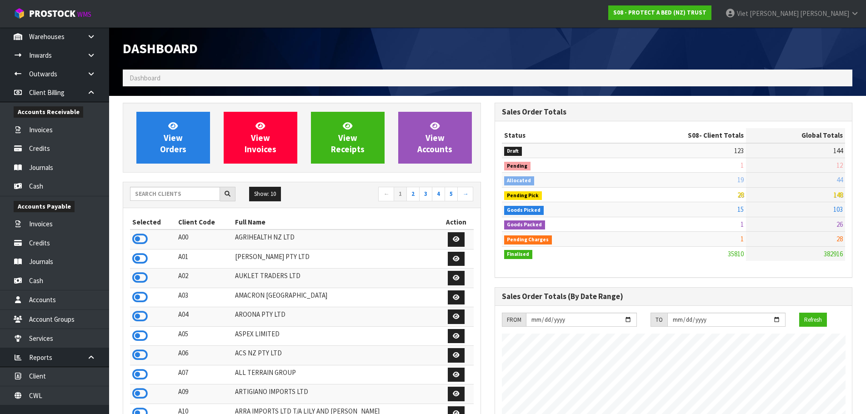
scroll to position [65, 0]
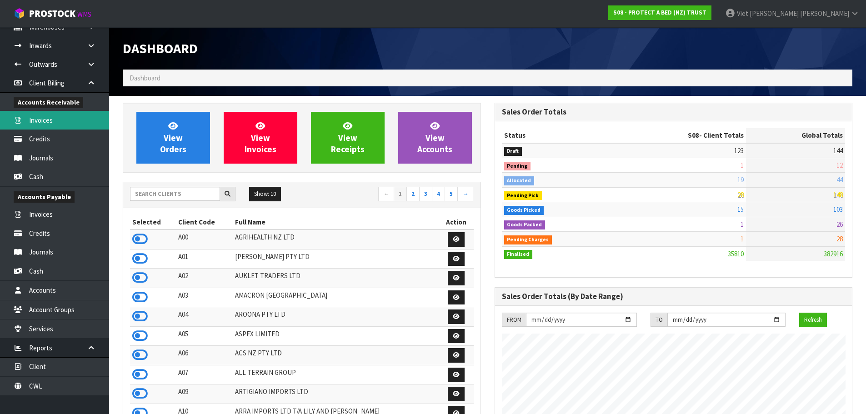
click at [60, 120] on link "Invoices" at bounding box center [54, 120] width 109 height 19
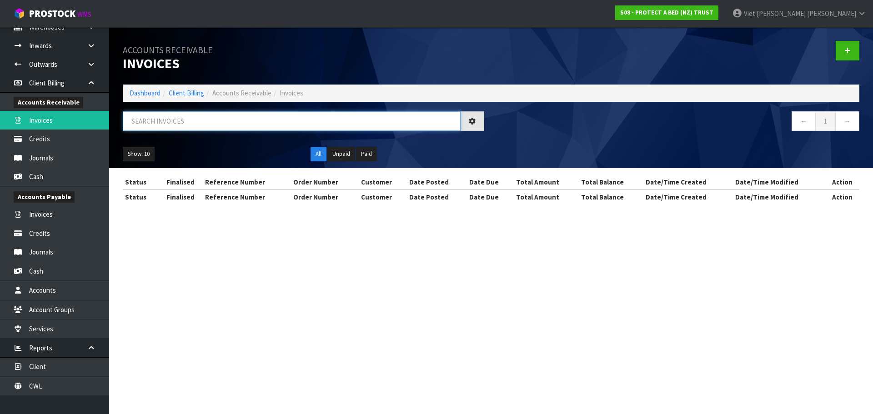
click at [211, 127] on input "text" at bounding box center [292, 121] width 338 height 20
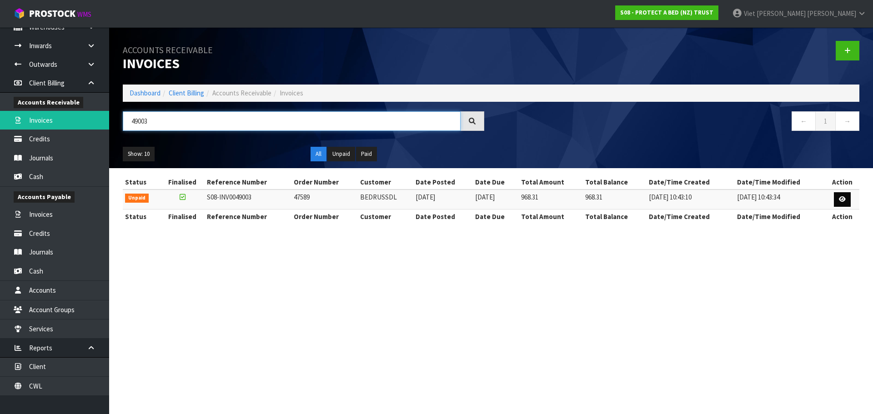
type input "49003"
click at [838, 197] on link at bounding box center [842, 199] width 17 height 15
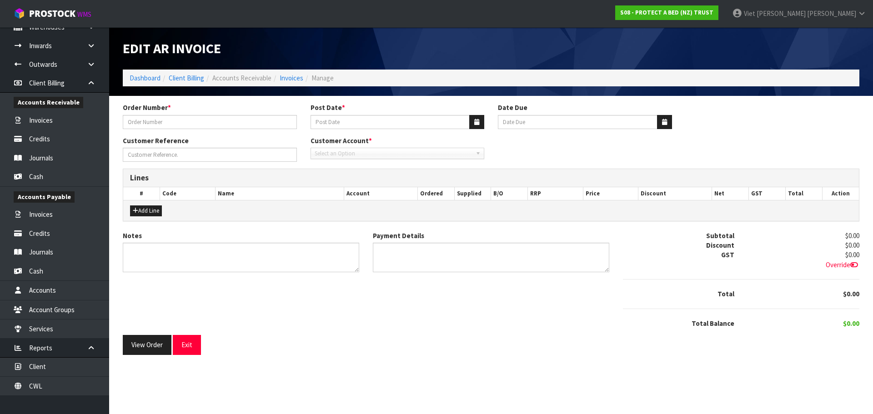
type input "47589"
type input "[DATE]"
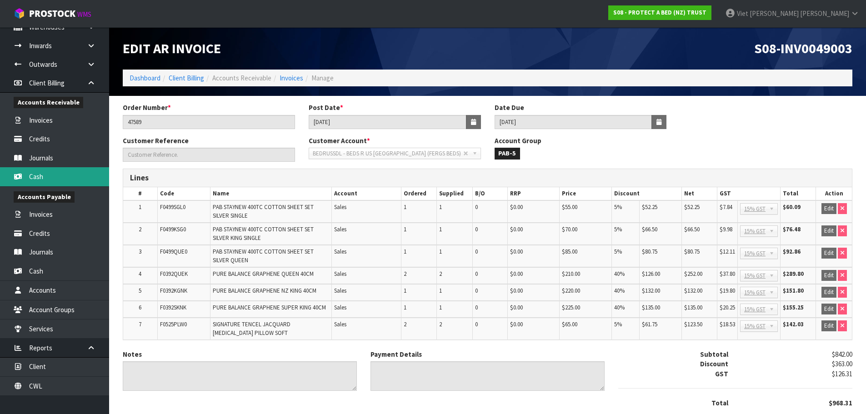
click at [60, 178] on link "Cash" at bounding box center [54, 176] width 109 height 19
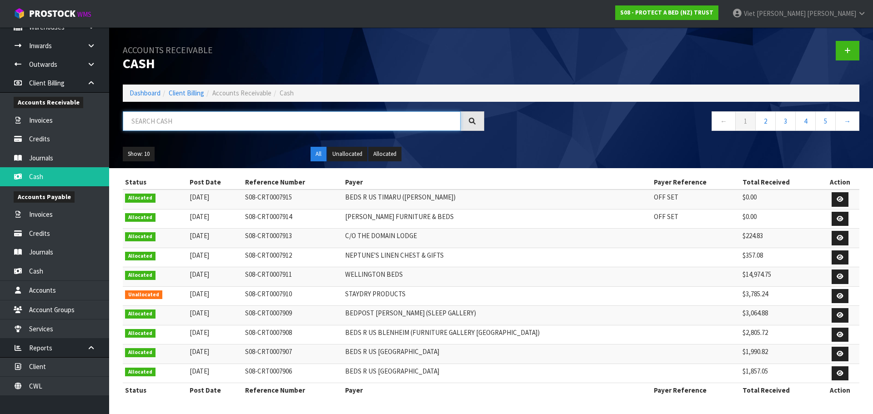
click at [282, 115] on input "text" at bounding box center [292, 121] width 338 height 20
paste input "284559"
type input "284559"
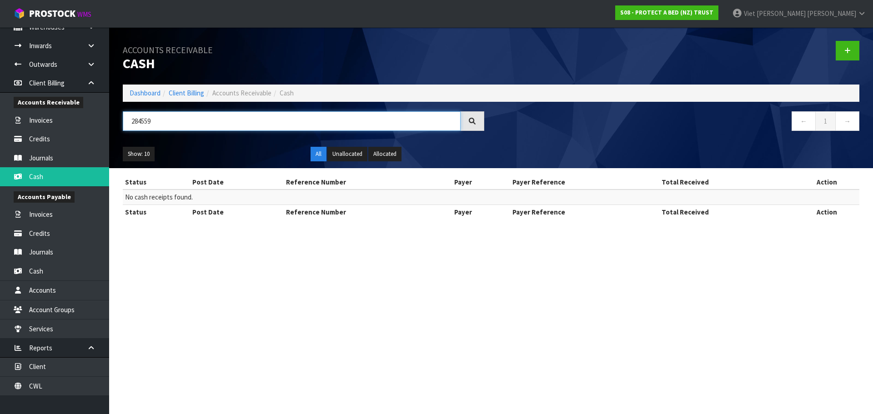
click at [119, 129] on div "284559" at bounding box center [303, 124] width 375 height 26
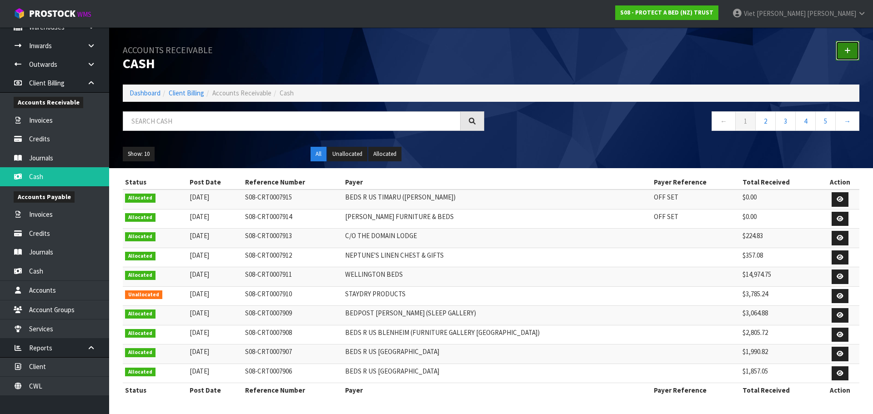
click at [839, 47] on link at bounding box center [848, 51] width 24 height 20
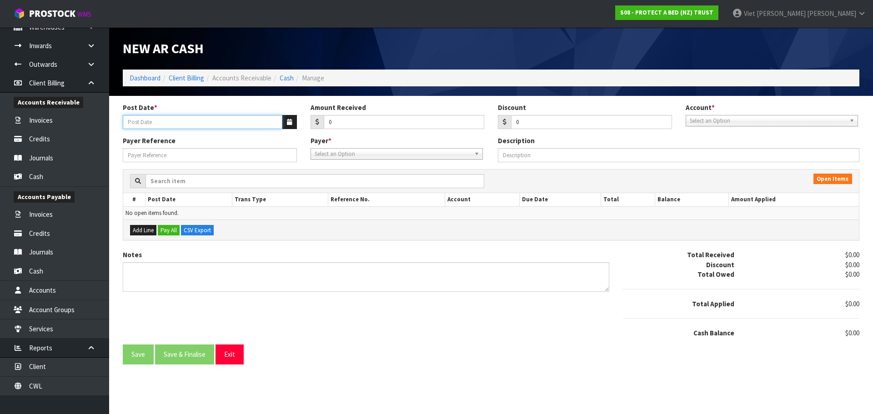
click at [217, 118] on input "Post Date *" at bounding box center [203, 122] width 160 height 14
click at [246, 127] on input "Post Date *" at bounding box center [203, 122] width 160 height 14
click at [194, 122] on input "Post Date *" at bounding box center [203, 122] width 160 height 14
type input "2"
click at [242, 113] on div "Post Date *" at bounding box center [210, 116] width 188 height 26
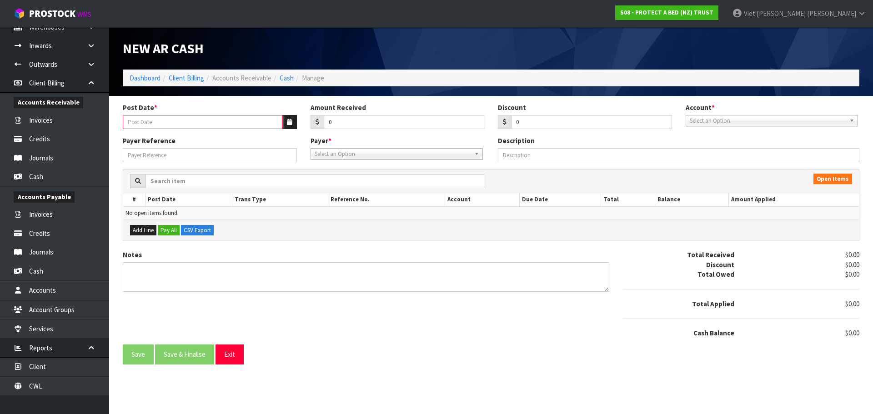
click at [228, 117] on input "Post Date *" at bounding box center [203, 122] width 160 height 14
click at [221, 116] on input "Post Date *" at bounding box center [203, 122] width 160 height 14
type input "2"
type input "s"
click at [284, 121] on button "button" at bounding box center [289, 122] width 15 height 14
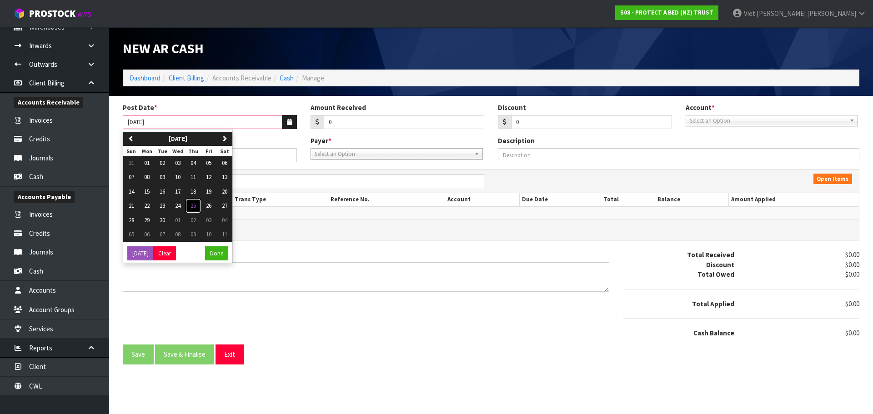
click at [196, 203] on span "25" at bounding box center [193, 206] width 5 height 8
type input "[DATE]"
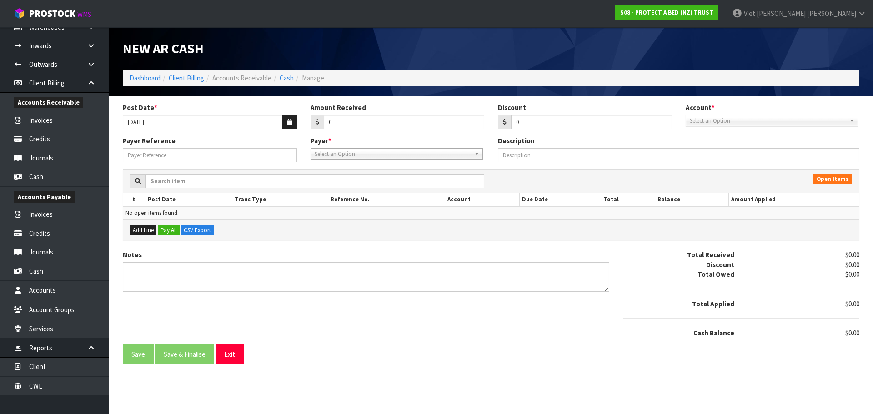
click at [382, 138] on div "Payer * 00EC34 - null 01AB29 - null 048271 - null 04D738 - null 0634E0 - null 0…" at bounding box center [398, 147] width 188 height 23
click at [395, 128] on input "0" at bounding box center [404, 122] width 161 height 14
click at [362, 148] on link "Select an Option" at bounding box center [397, 153] width 172 height 11
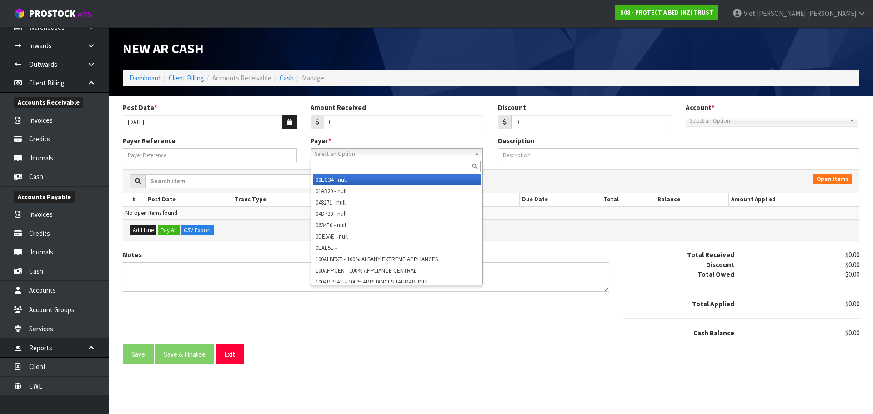
click at [359, 165] on input "text" at bounding box center [397, 166] width 168 height 11
click at [404, 131] on div "Post Date * [DATE] Amount Received 0 Discount 0 Account * 74-9118 - PAB ANZ Sel…" at bounding box center [491, 119] width 750 height 33
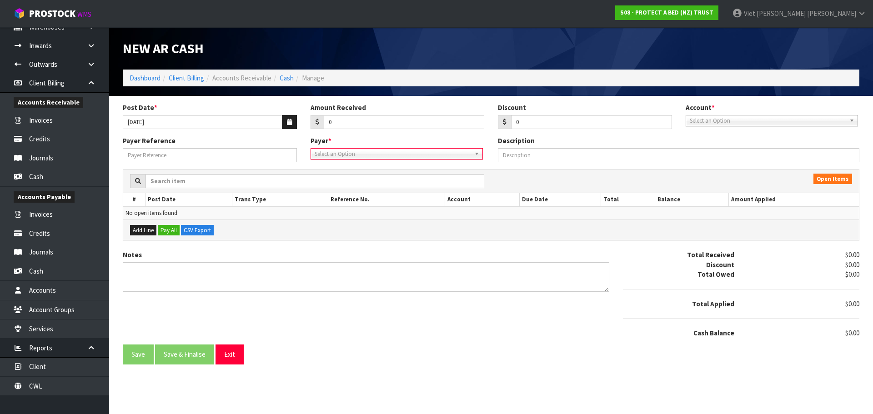
click at [683, 119] on div "Account * 74-9118 - PAB ANZ Select an Option" at bounding box center [773, 114] width 188 height 23
click at [688, 120] on link "Select an Option" at bounding box center [772, 120] width 172 height 11
click at [733, 146] on li "74-9118 - PAB ANZ" at bounding box center [772, 146] width 168 height 11
click at [138, 229] on button "Add Line" at bounding box center [143, 230] width 26 height 11
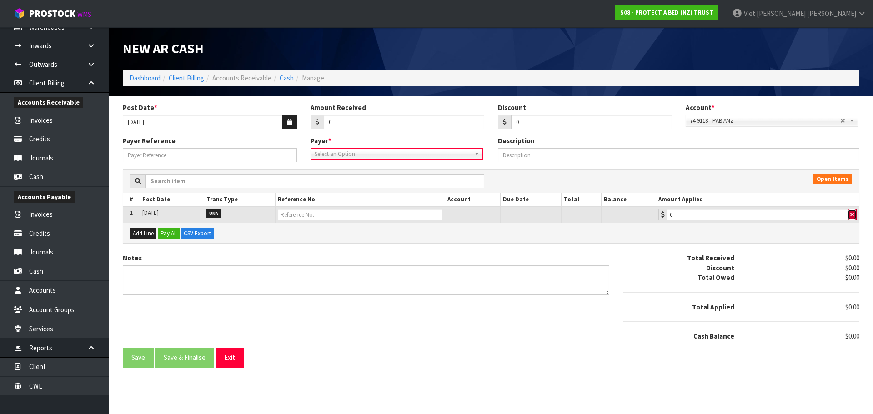
click at [850, 213] on span "button" at bounding box center [852, 215] width 4 height 6
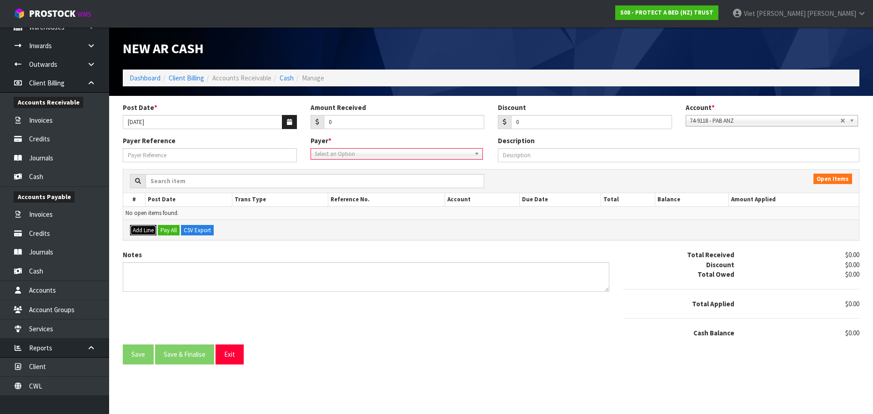
click at [136, 229] on button "Add Line" at bounding box center [143, 230] width 26 height 11
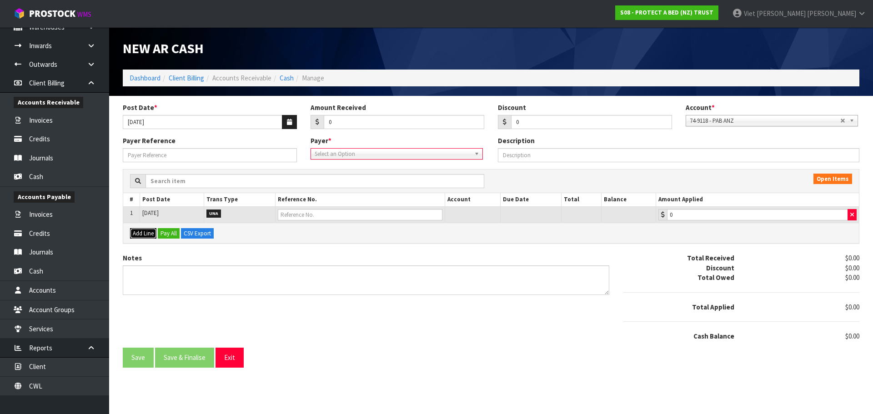
click at [143, 234] on button "Add Line" at bounding box center [143, 233] width 26 height 11
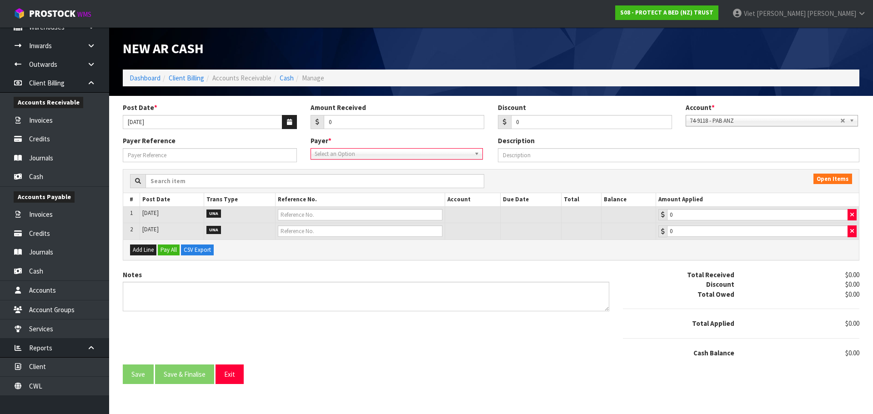
click at [364, 207] on td at bounding box center [361, 214] width 170 height 17
click at [345, 214] on input "text" at bounding box center [360, 214] width 165 height 11
type input "FERG"
drag, startPoint x: 314, startPoint y: 269, endPoint x: 337, endPoint y: 312, distance: 48.6
click at [337, 312] on form "Post Date * [DATE] Amount Received 0 Discount 0 Account * 74-9118 - PAB ANZ 74-…" at bounding box center [491, 243] width 737 height 281
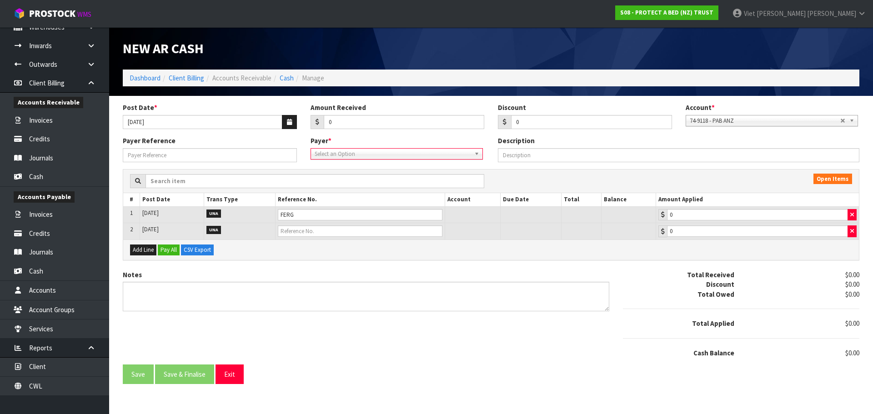
drag, startPoint x: 337, startPoint y: 312, endPoint x: 347, endPoint y: 317, distance: 11.6
click at [347, 317] on div "Notes" at bounding box center [366, 294] width 500 height 48
click at [393, 149] on span "Select an Option" at bounding box center [393, 154] width 156 height 11
type input "b"
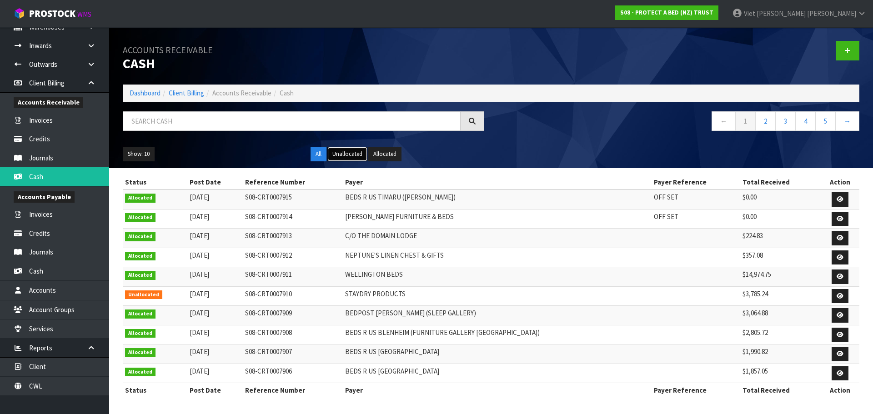
click at [360, 150] on button "Unallocated" at bounding box center [347, 154] width 40 height 15
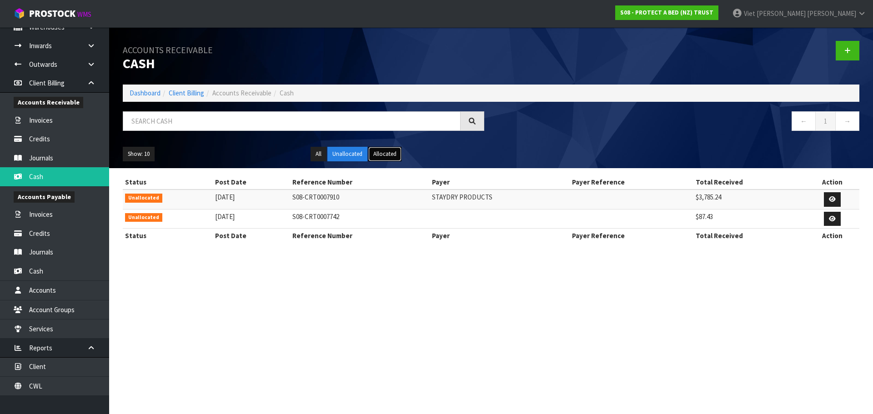
click at [397, 155] on button "Allocated" at bounding box center [384, 154] width 33 height 15
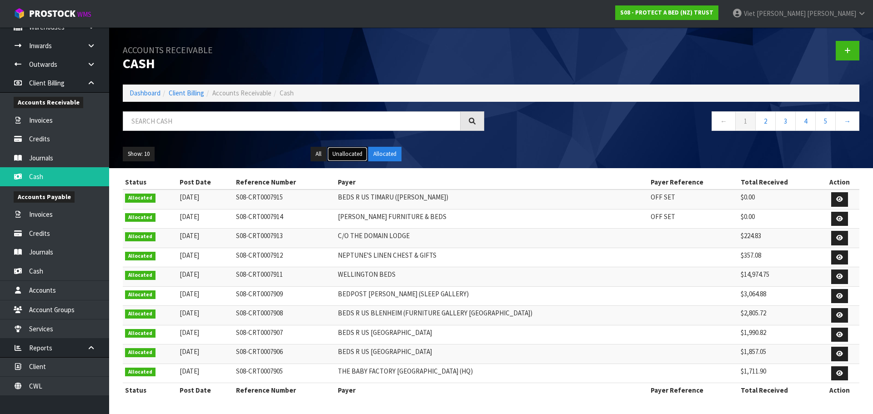
click at [351, 152] on button "Unallocated" at bounding box center [347, 154] width 40 height 15
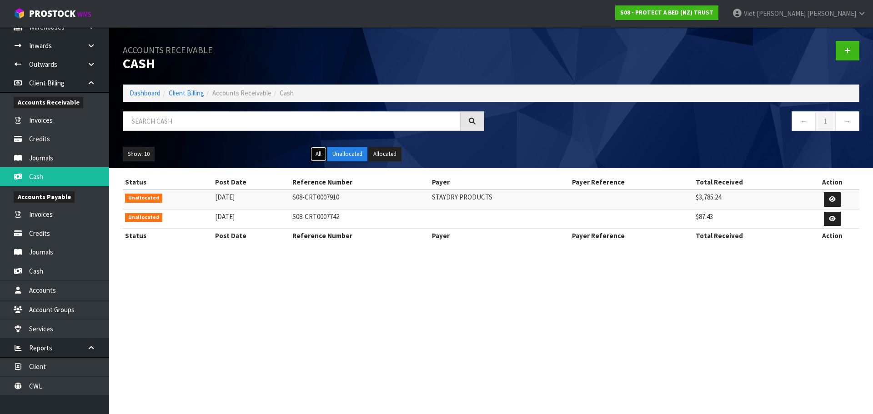
click at [323, 154] on button "All" at bounding box center [319, 154] width 16 height 15
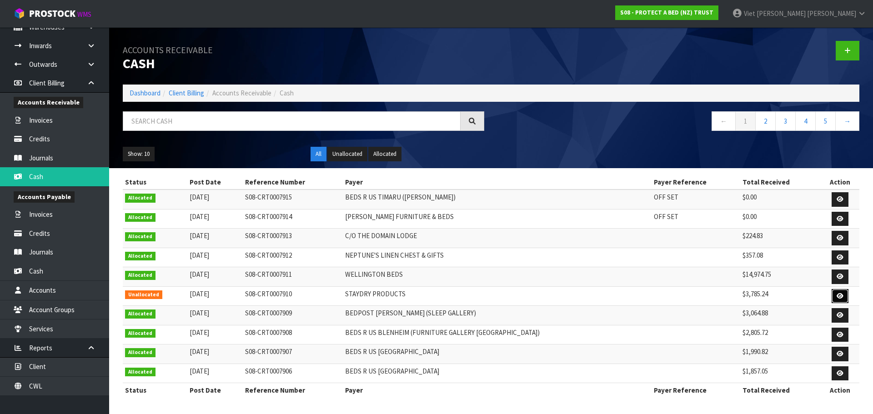
click at [832, 296] on link at bounding box center [840, 296] width 17 height 15
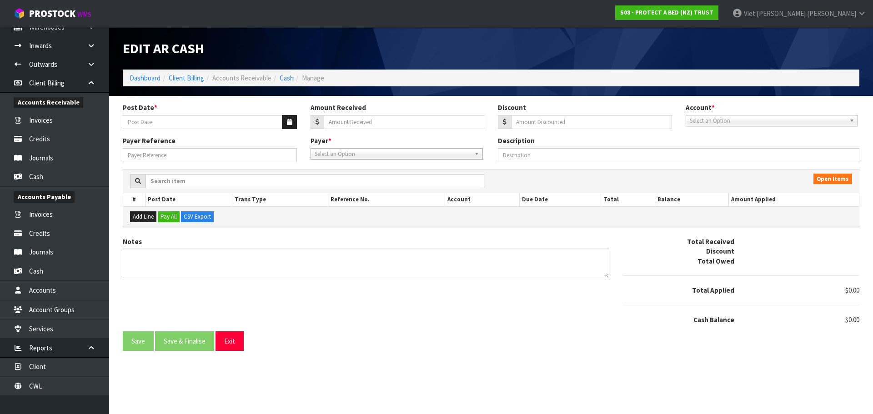
type input "[DATE]"
type input "3785.24"
type input "0"
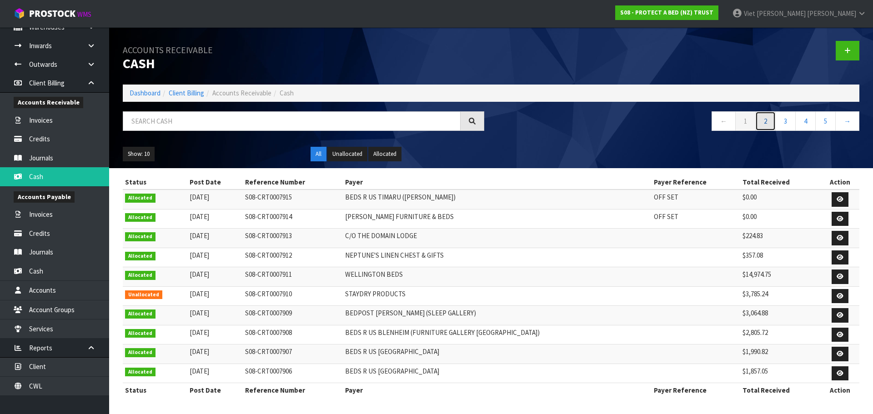
click at [761, 124] on link "2" at bounding box center [765, 121] width 20 height 20
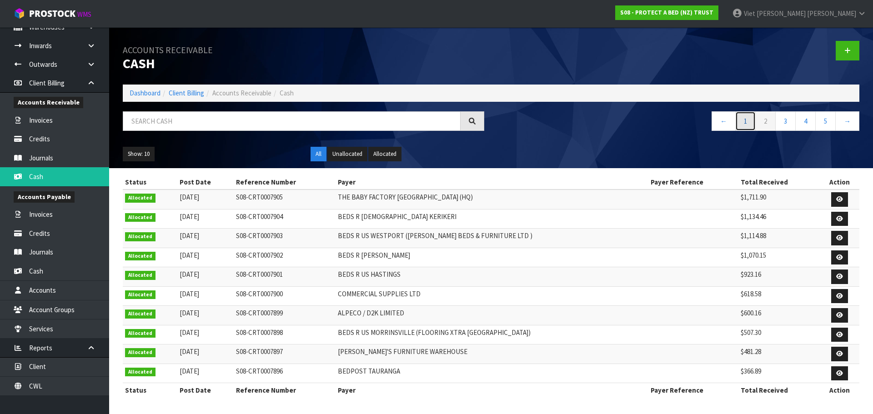
click at [744, 122] on link "1" at bounding box center [745, 121] width 20 height 20
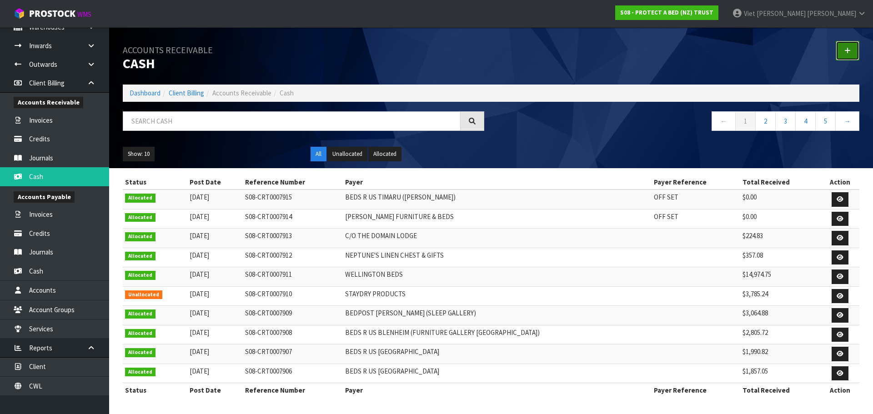
click at [840, 59] on link at bounding box center [848, 51] width 24 height 20
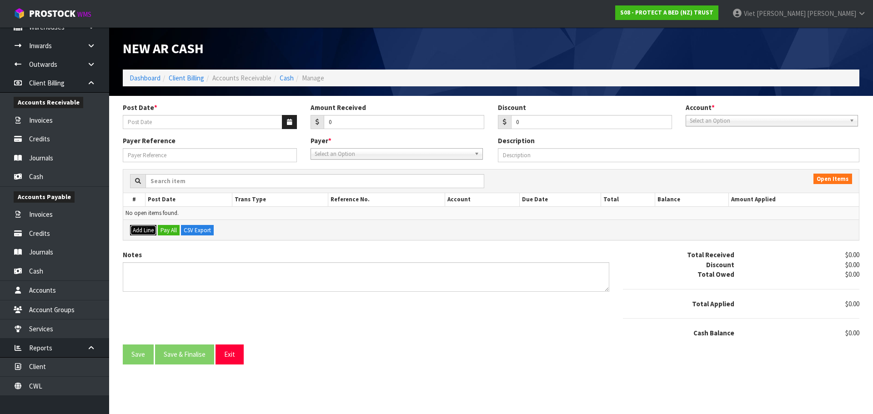
click at [150, 232] on button "Add Line" at bounding box center [143, 230] width 26 height 11
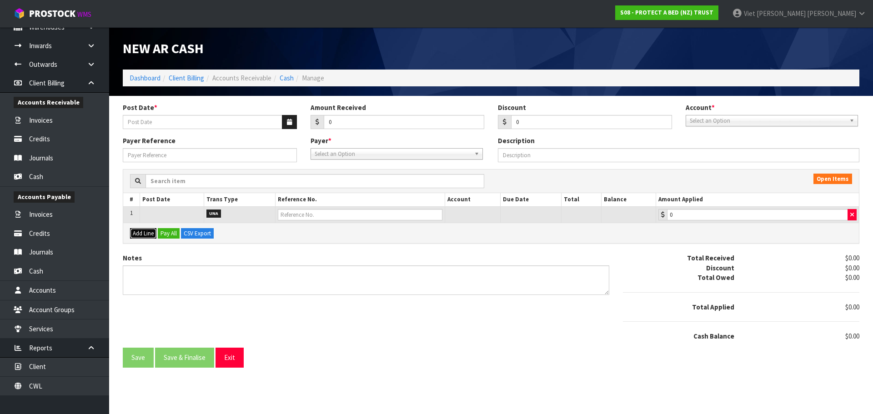
click at [149, 236] on button "Add Line" at bounding box center [143, 233] width 26 height 11
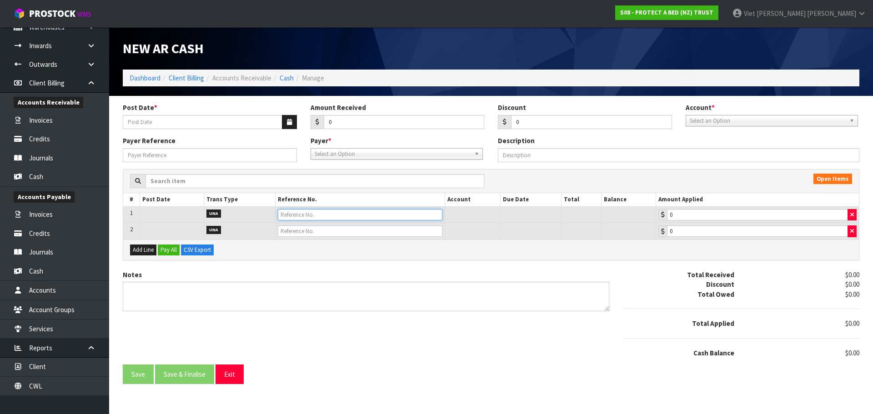
click at [316, 213] on input "text" at bounding box center [360, 214] width 165 height 11
drag, startPoint x: 216, startPoint y: 215, endPoint x: 167, endPoint y: 215, distance: 48.2
click at [215, 215] on strong "UNA" at bounding box center [213, 214] width 15 height 8
click at [167, 215] on td at bounding box center [172, 214] width 64 height 17
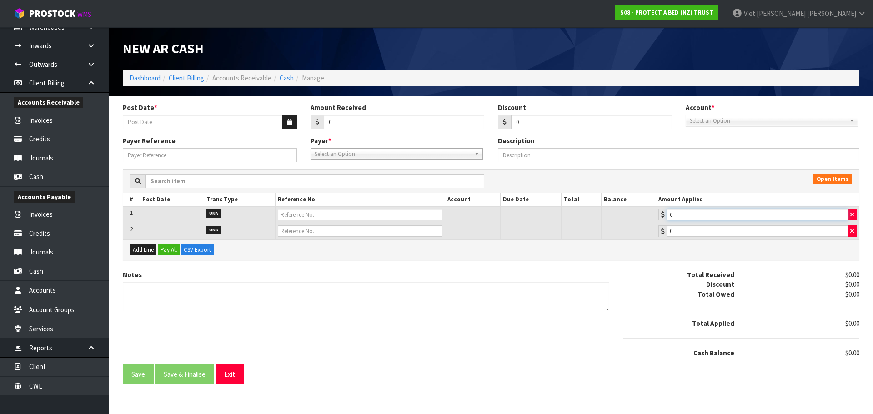
click at [756, 217] on input "0" at bounding box center [757, 214] width 181 height 11
drag, startPoint x: 756, startPoint y: 217, endPoint x: 650, endPoint y: 215, distance: 106.0
click at [650, 215] on tr "1 UNA 0" at bounding box center [491, 214] width 736 height 17
type input "919.89"
click at [702, 233] on input "0" at bounding box center [757, 231] width 181 height 11
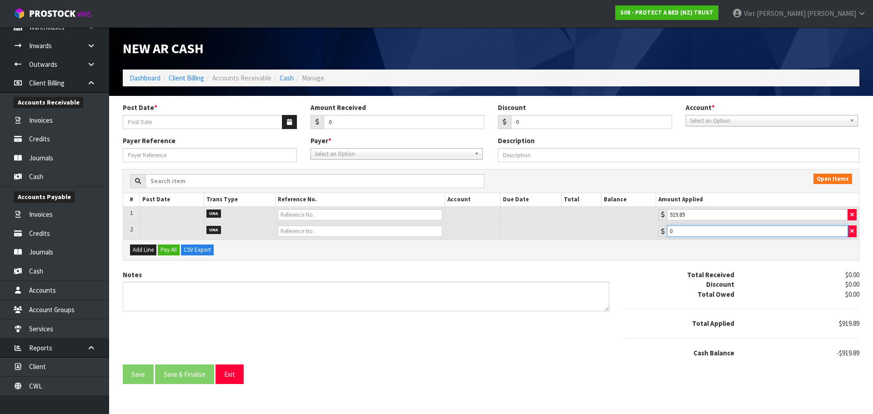
drag, startPoint x: 631, startPoint y: 248, endPoint x: 619, endPoint y: 249, distance: 11.5
click at [619, 249] on div "Open Items # Post Date Trans Type Reference No. Account Due Date Total Balance …" at bounding box center [491, 214] width 737 height 91
type input "3692.68"
click at [676, 284] on div "Discount" at bounding box center [678, 285] width 125 height 10
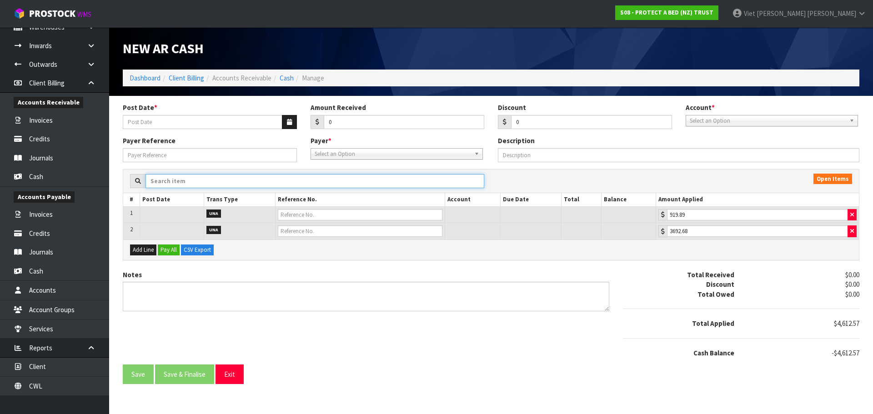
click at [369, 182] on input "text" at bounding box center [315, 181] width 339 height 14
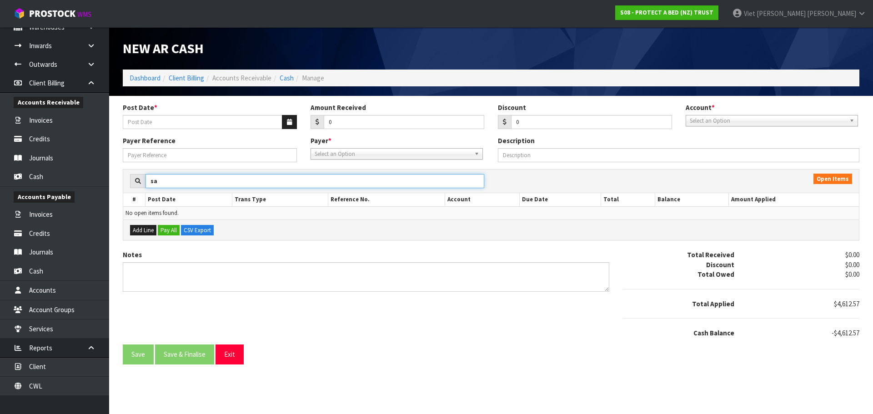
type input "s"
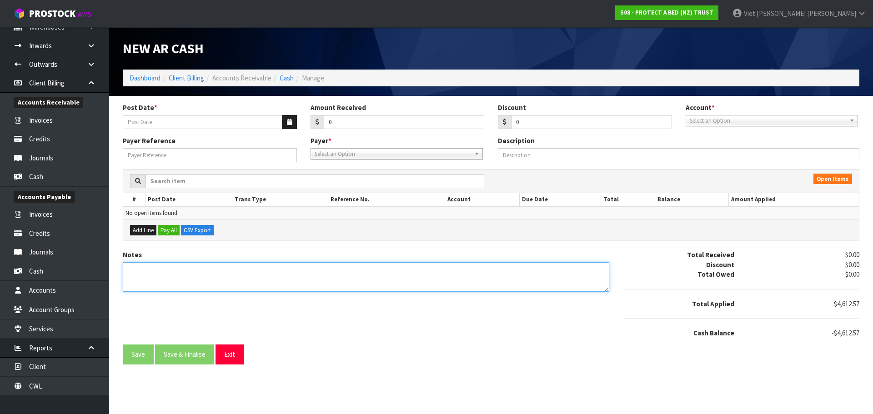
click at [341, 270] on textarea "Notes" at bounding box center [366, 277] width 487 height 30
